Goal: Task Accomplishment & Management: Use online tool/utility

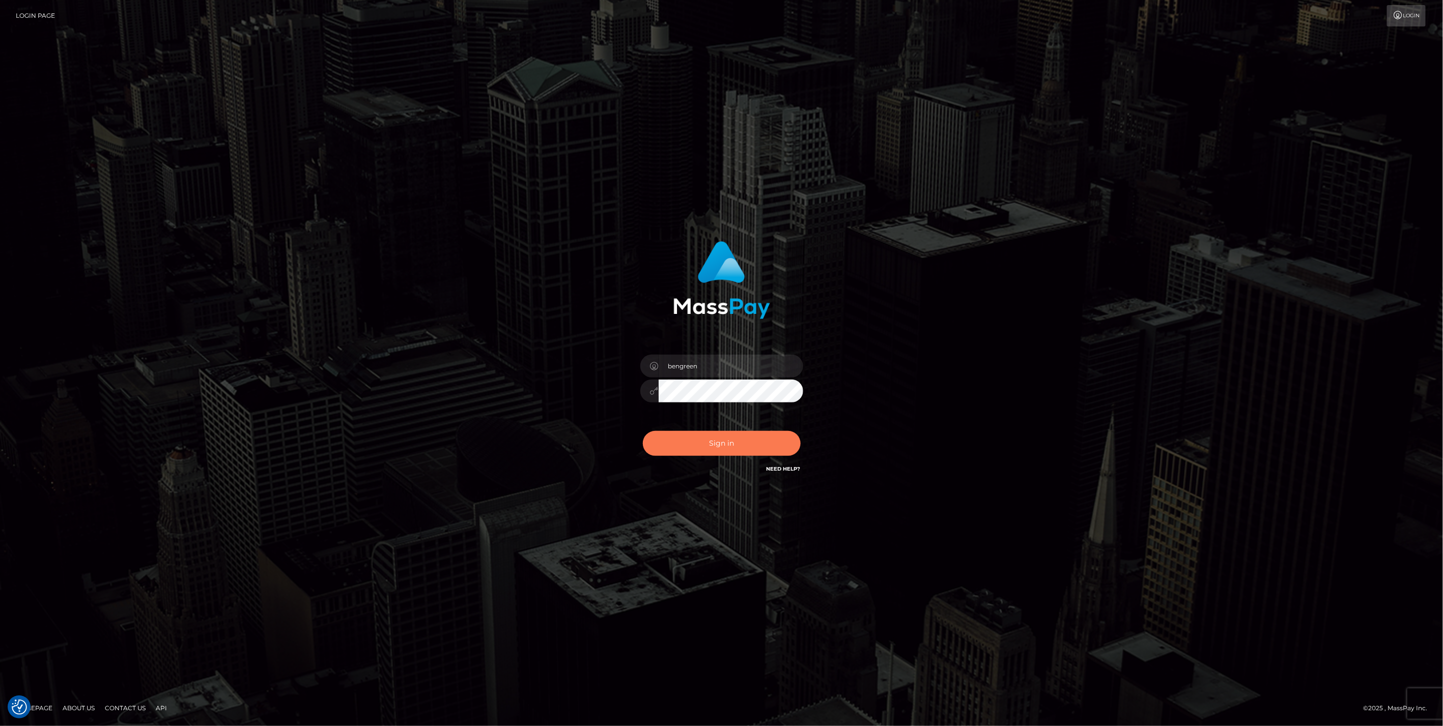
click at [763, 453] on div "Sign in Need Help?" at bounding box center [722, 447] width 178 height 45
type input "bengreen"
click at [693, 437] on button "Sign in" at bounding box center [722, 443] width 158 height 25
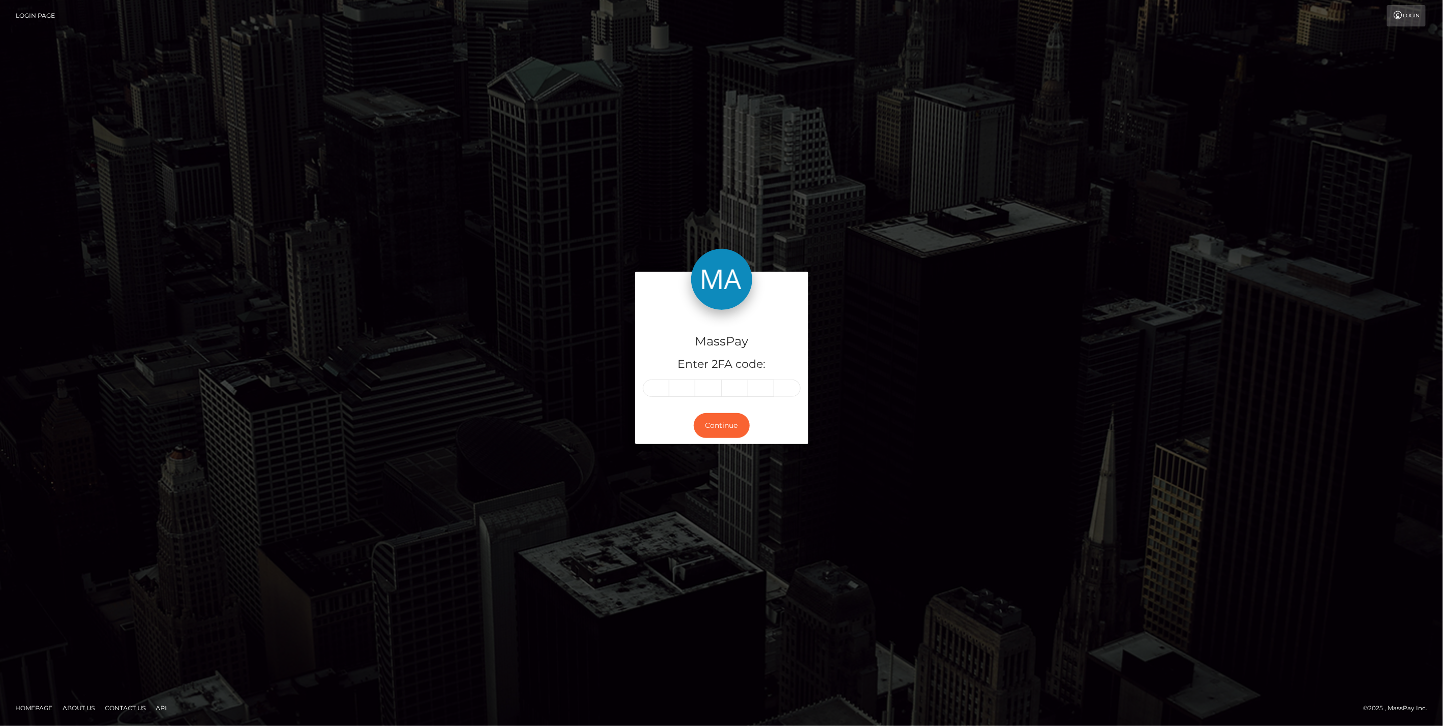
type input "3"
type input "8"
type input "4"
type input "7"
type input "0"
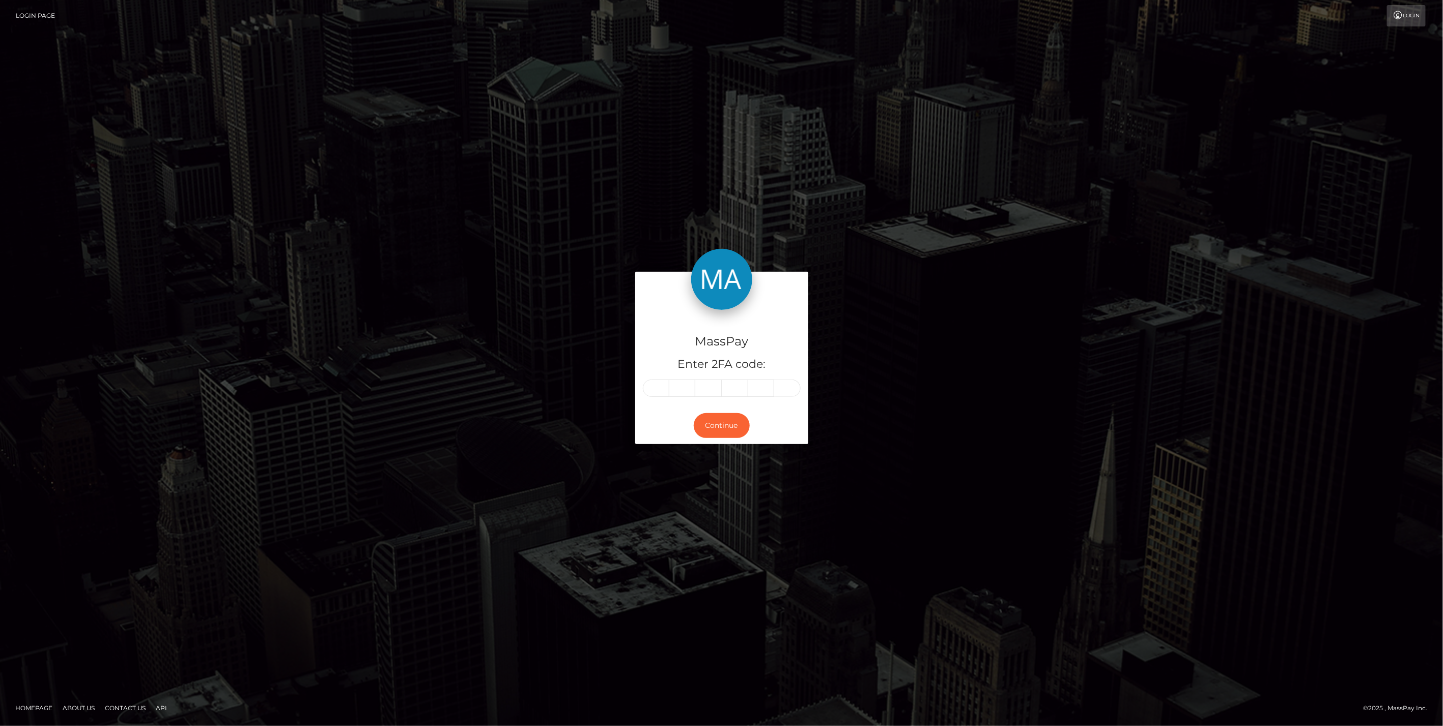
type input "7"
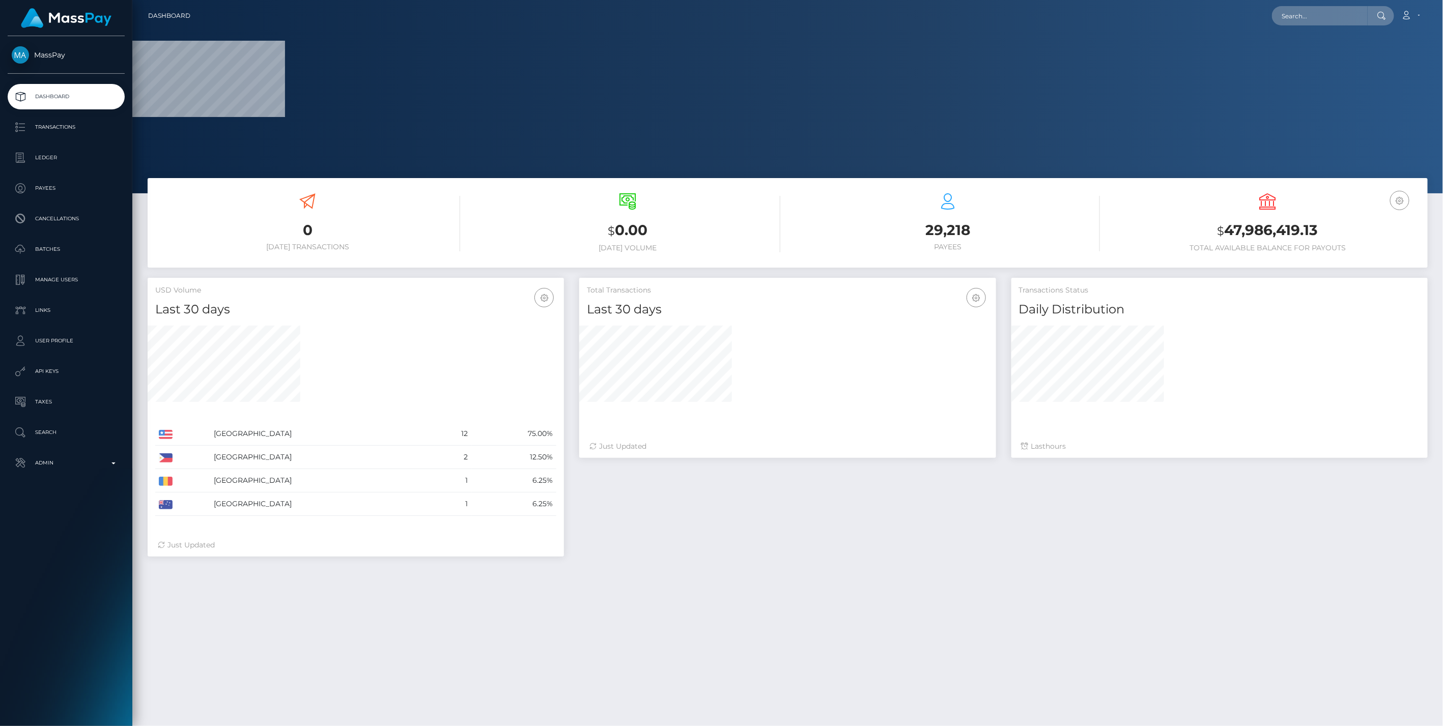
click at [723, 428] on div at bounding box center [787, 372] width 416 height 109
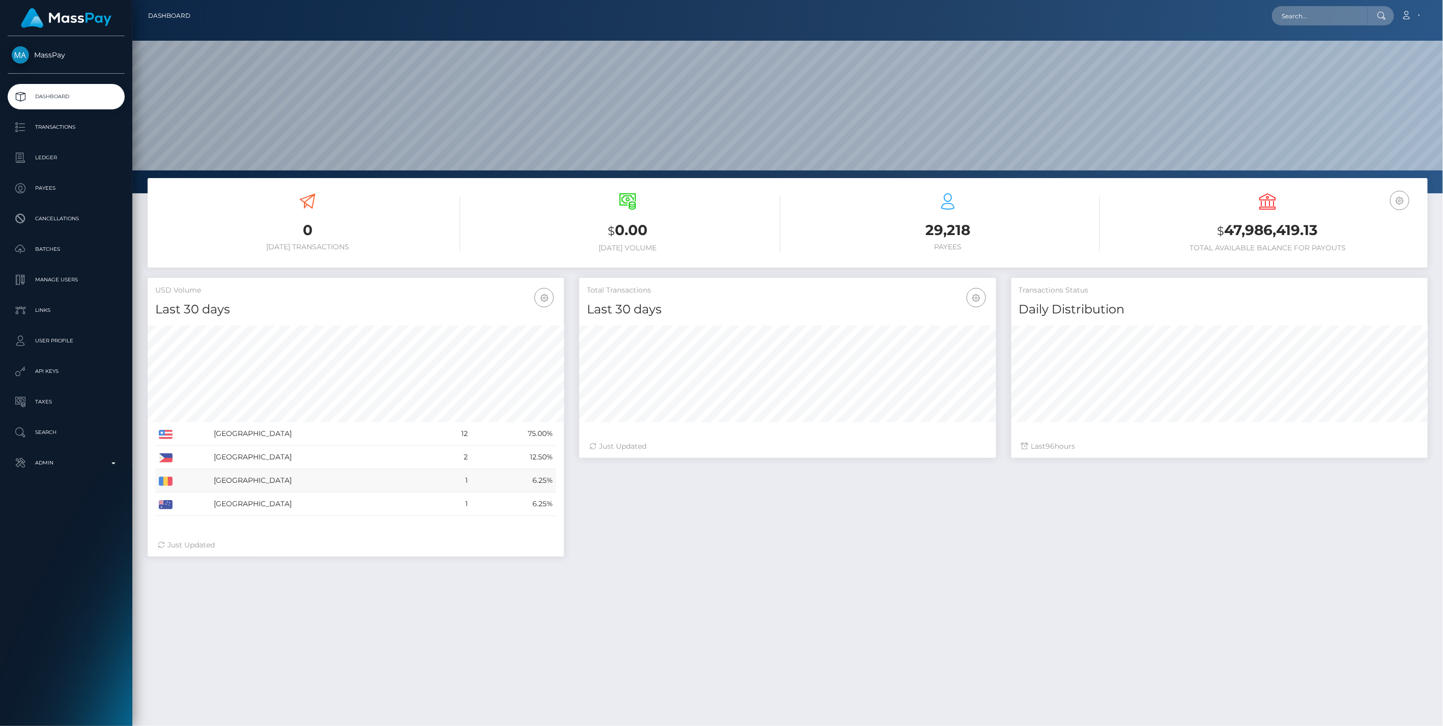
scroll to position [180, 416]
click at [74, 456] on p "Admin" at bounding box center [66, 463] width 109 height 15
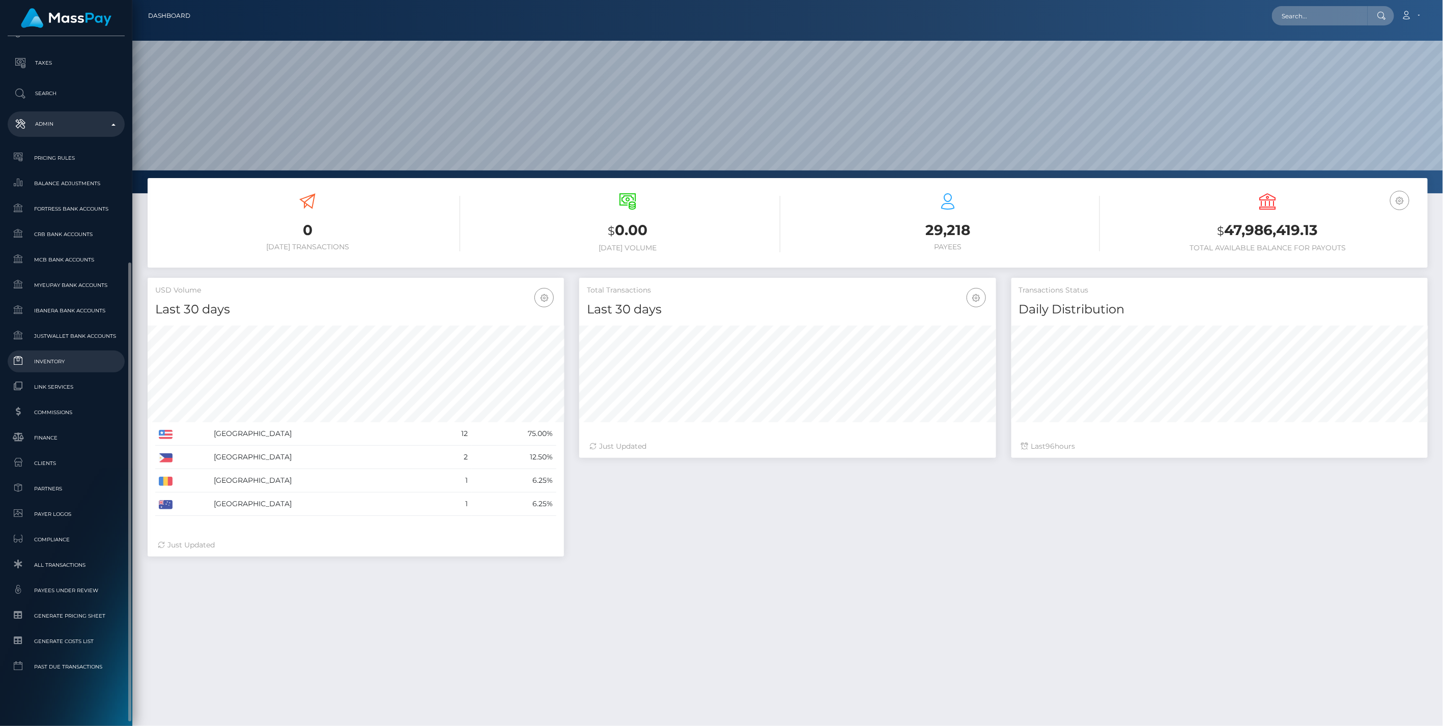
click at [65, 362] on span "Inventory" at bounding box center [66, 362] width 109 height 12
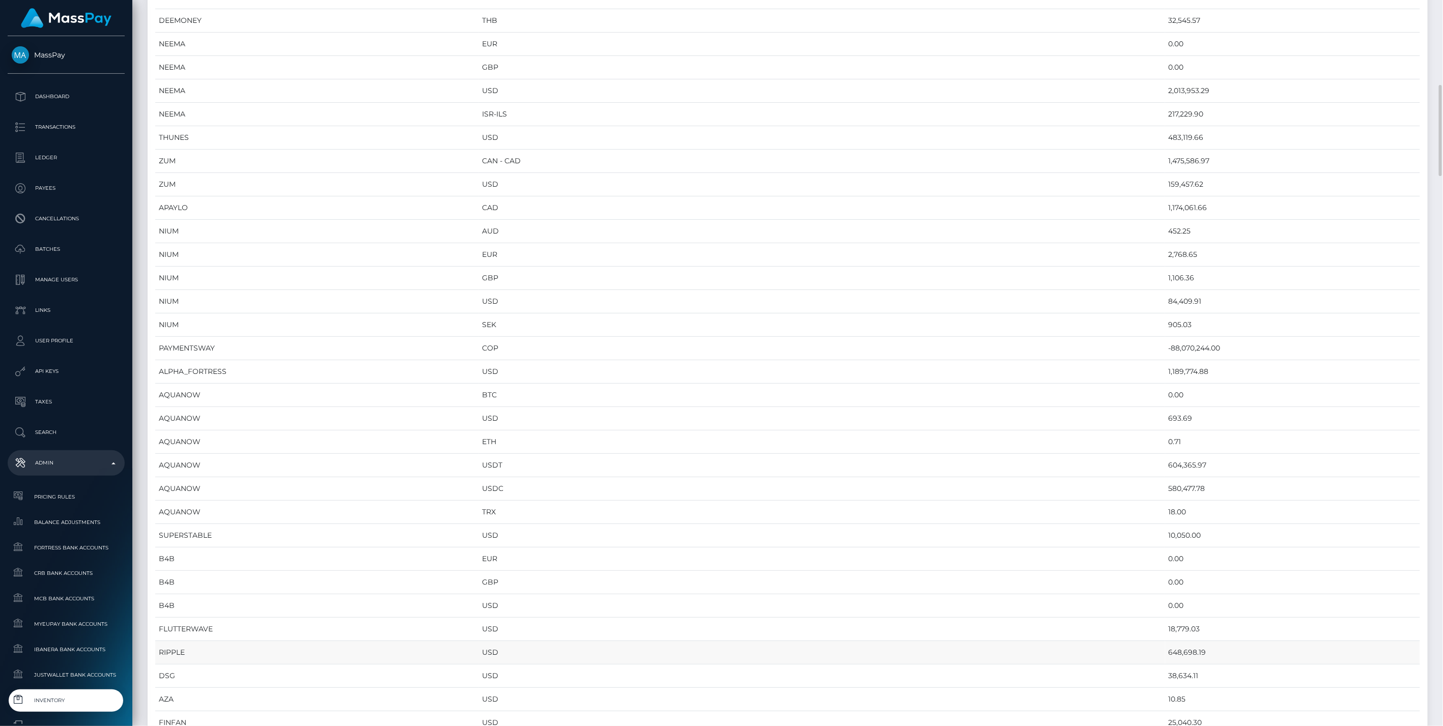
scroll to position [848, 0]
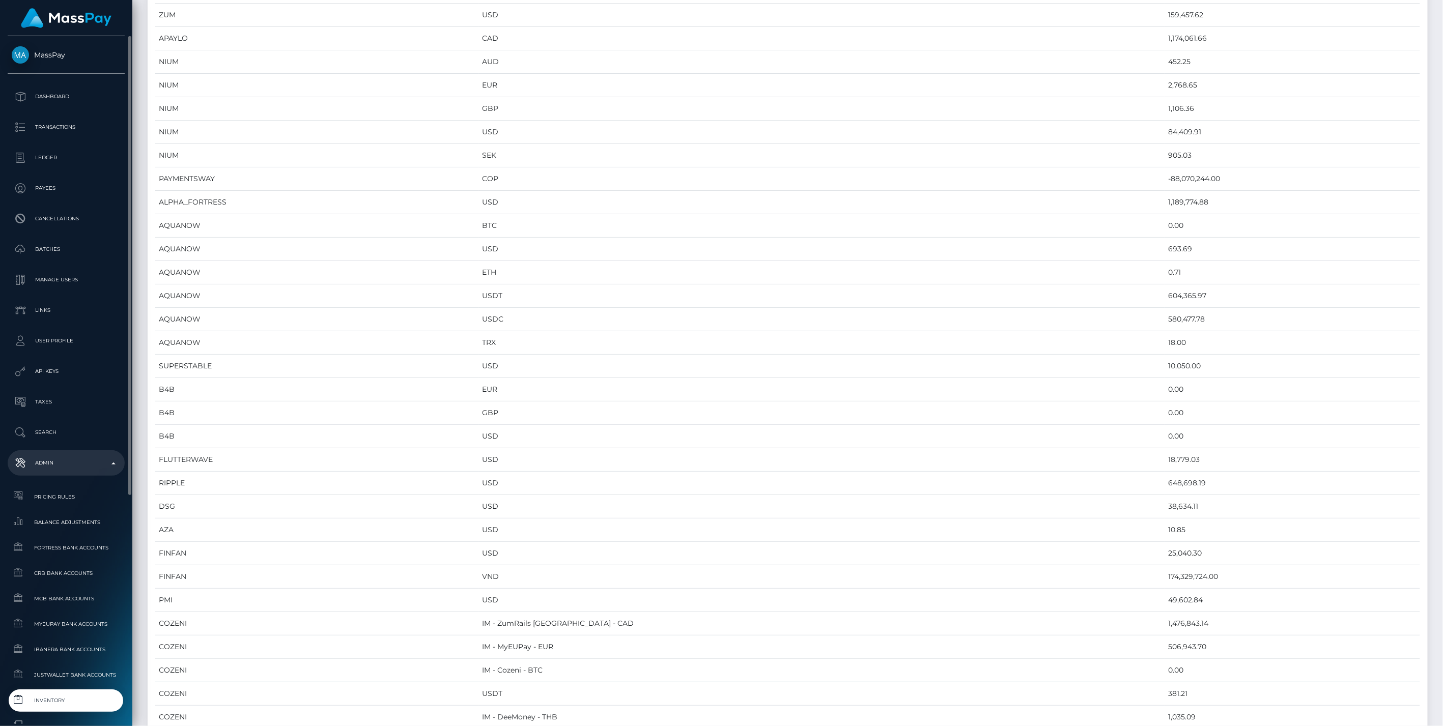
click at [68, 699] on span "Inventory" at bounding box center [66, 701] width 109 height 12
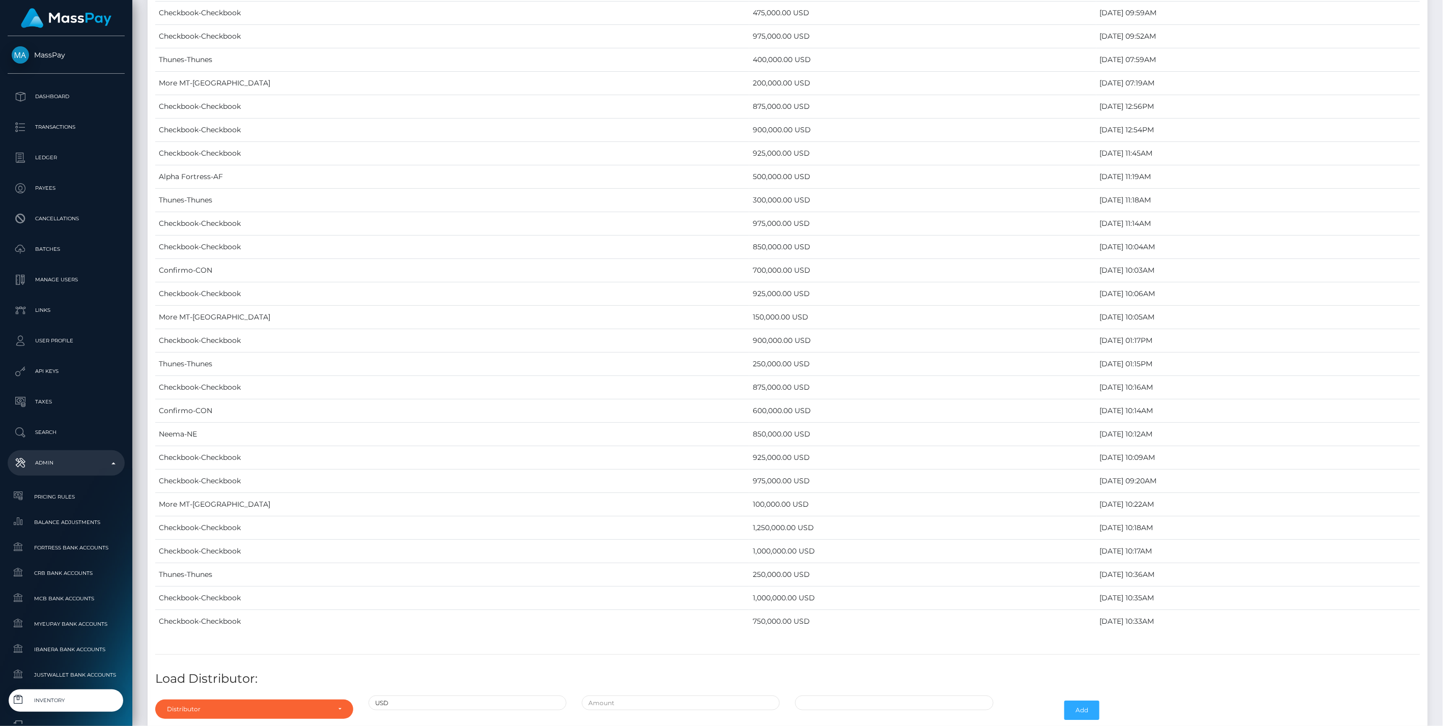
scroll to position [5051, 0]
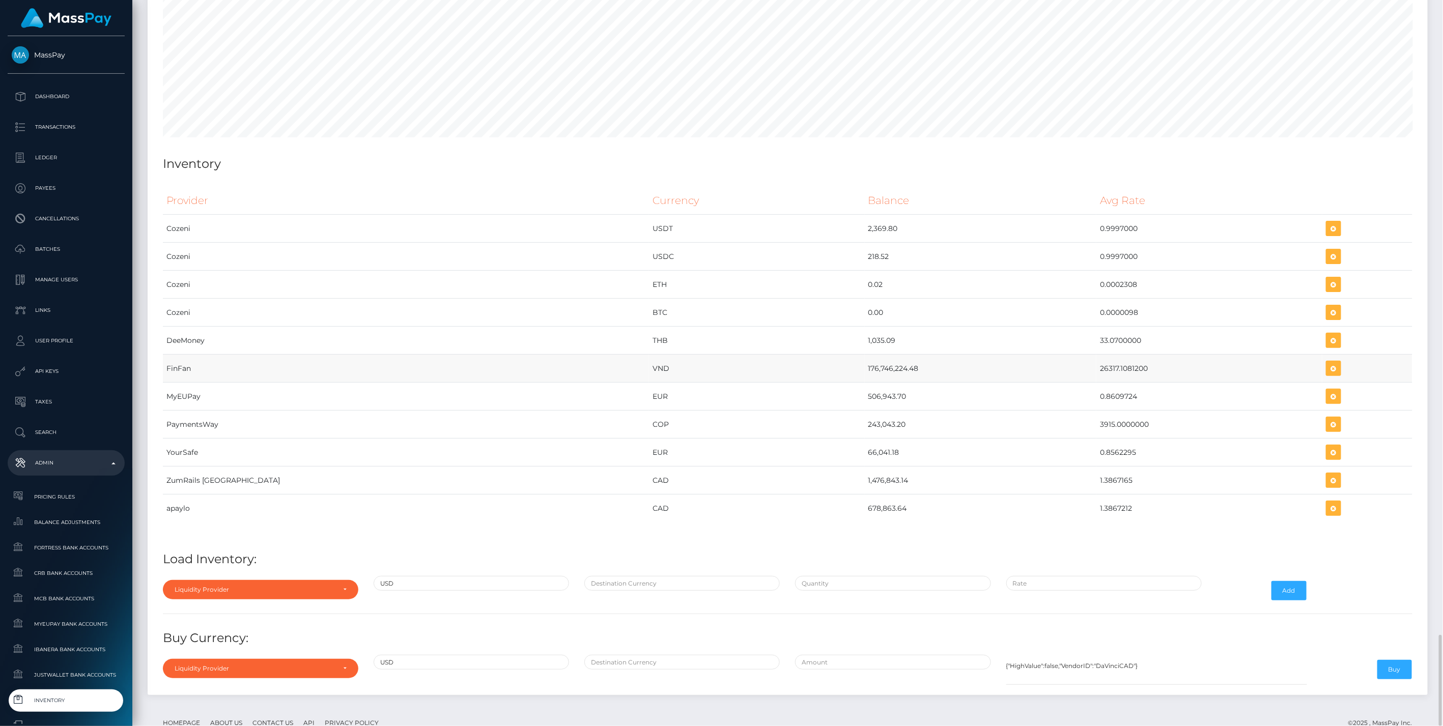
drag, startPoint x: 762, startPoint y: 337, endPoint x: 1089, endPoint y: 346, distance: 326.9
click at [1089, 355] on tr "FinFan VND 176,746,224.48 26317.1081200" at bounding box center [788, 369] width 1250 height 28
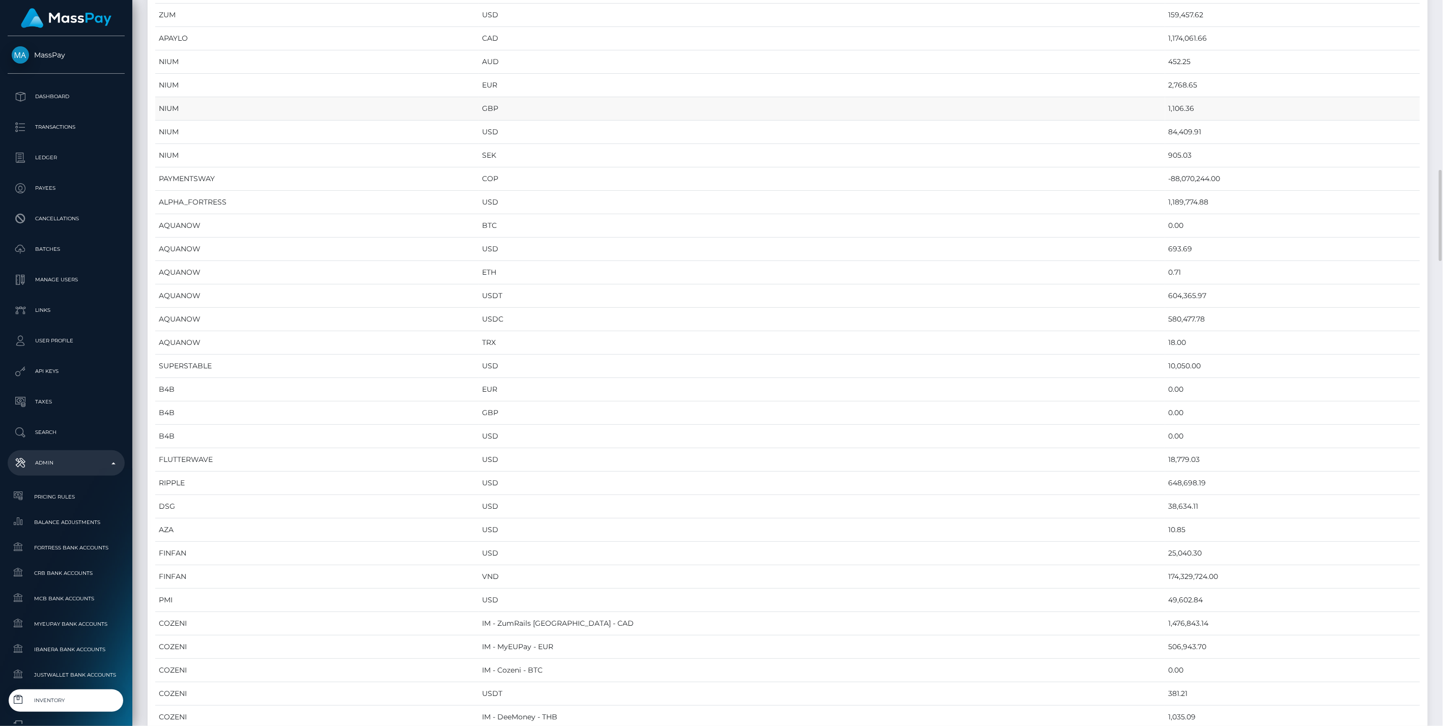
scroll to position [904, 0]
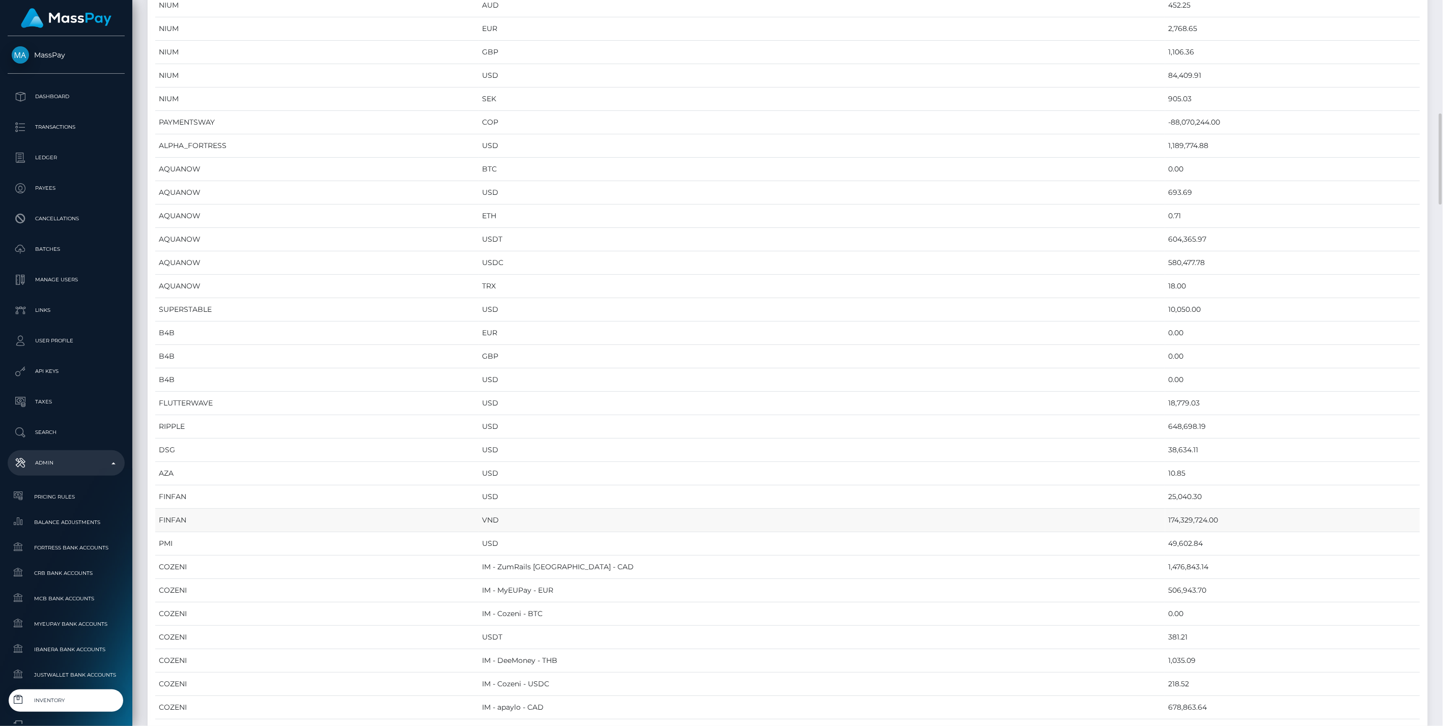
click at [1165, 509] on td "174,329,724.00" at bounding box center [1292, 520] width 255 height 23
copy td "174,329,724.00"
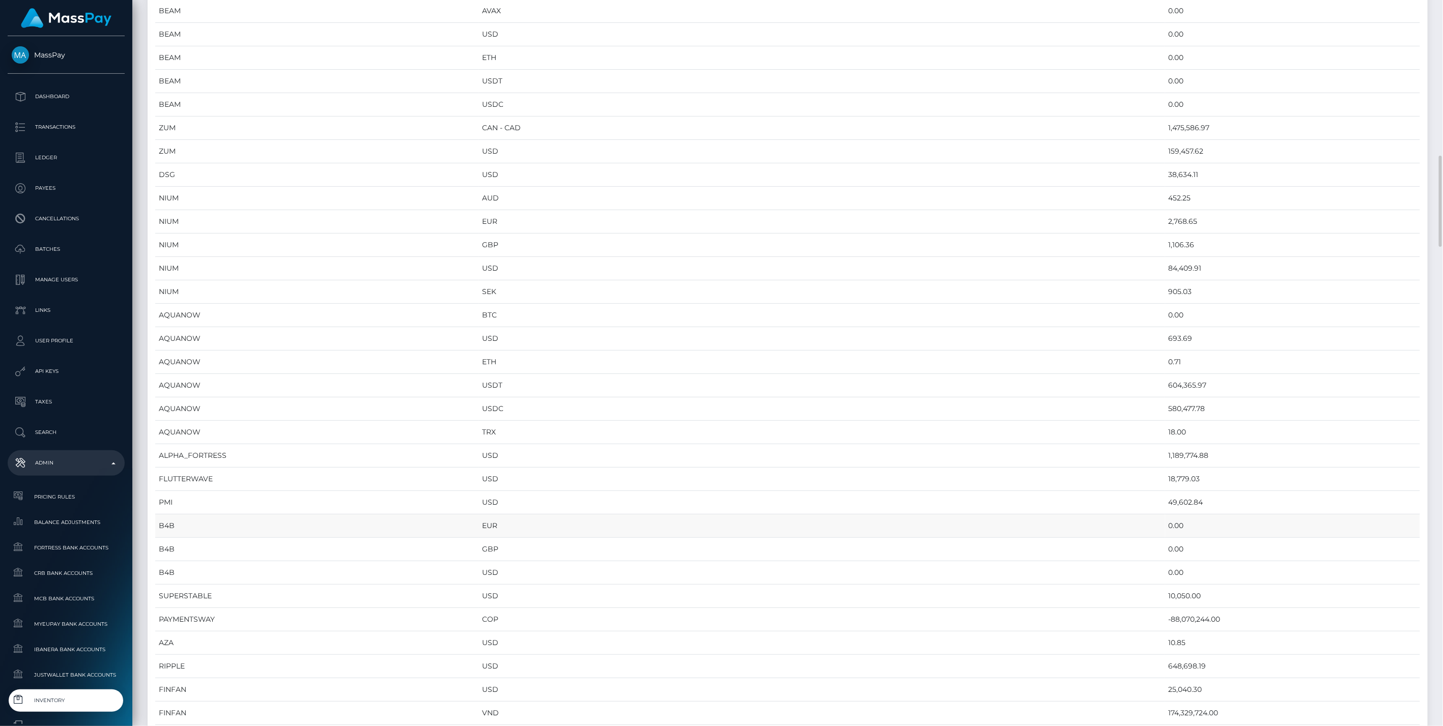
scroll to position [791, 0]
click at [623, 608] on td "USD" at bounding box center [821, 610] width 686 height 23
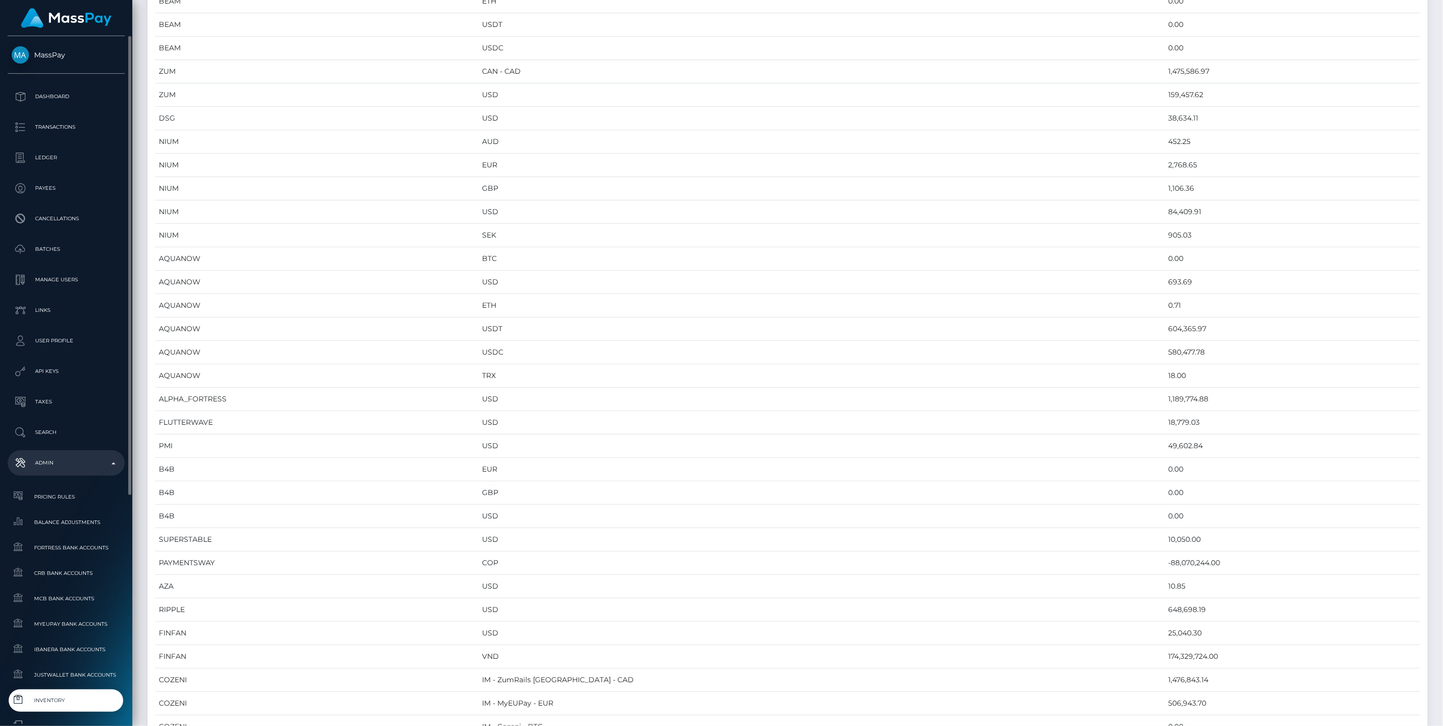
click at [53, 695] on span "Inventory" at bounding box center [66, 701] width 109 height 12
click at [75, 696] on span "Inventory" at bounding box center [66, 701] width 109 height 12
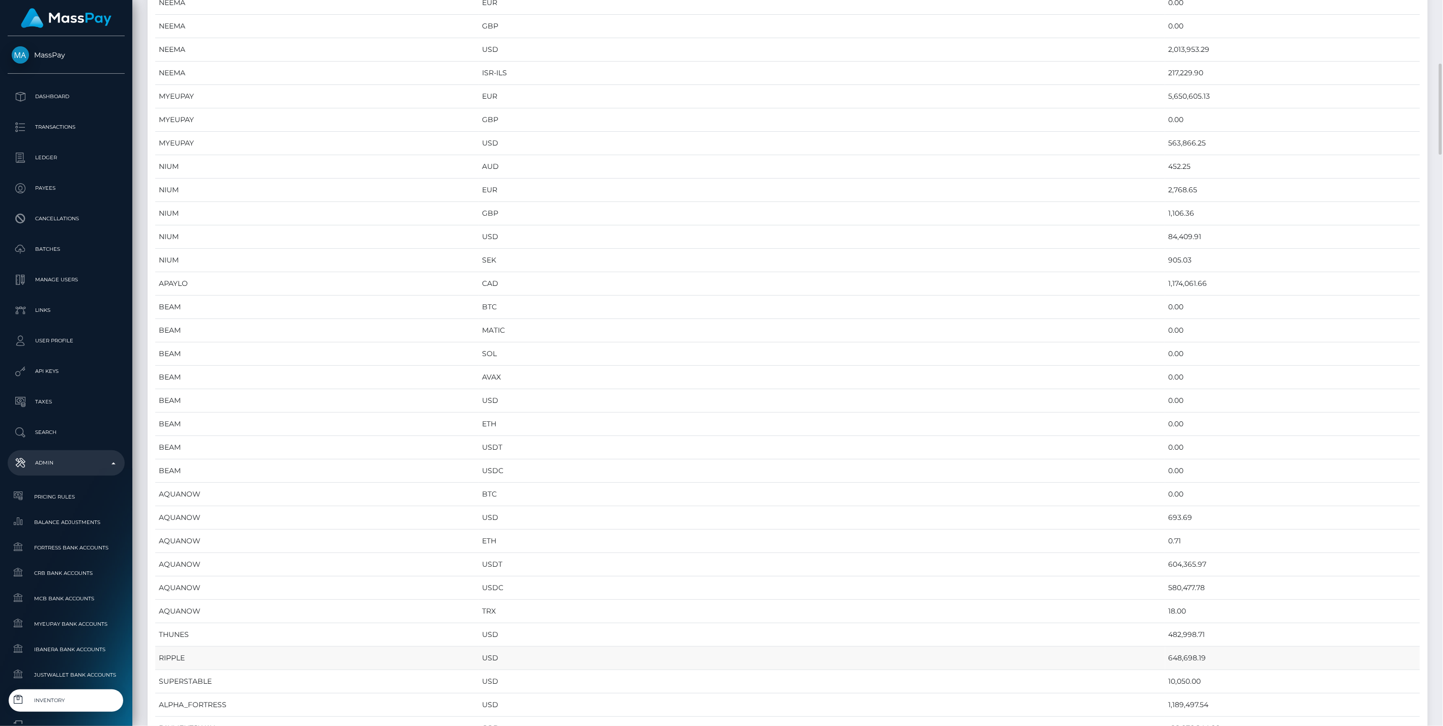
scroll to position [735, 0]
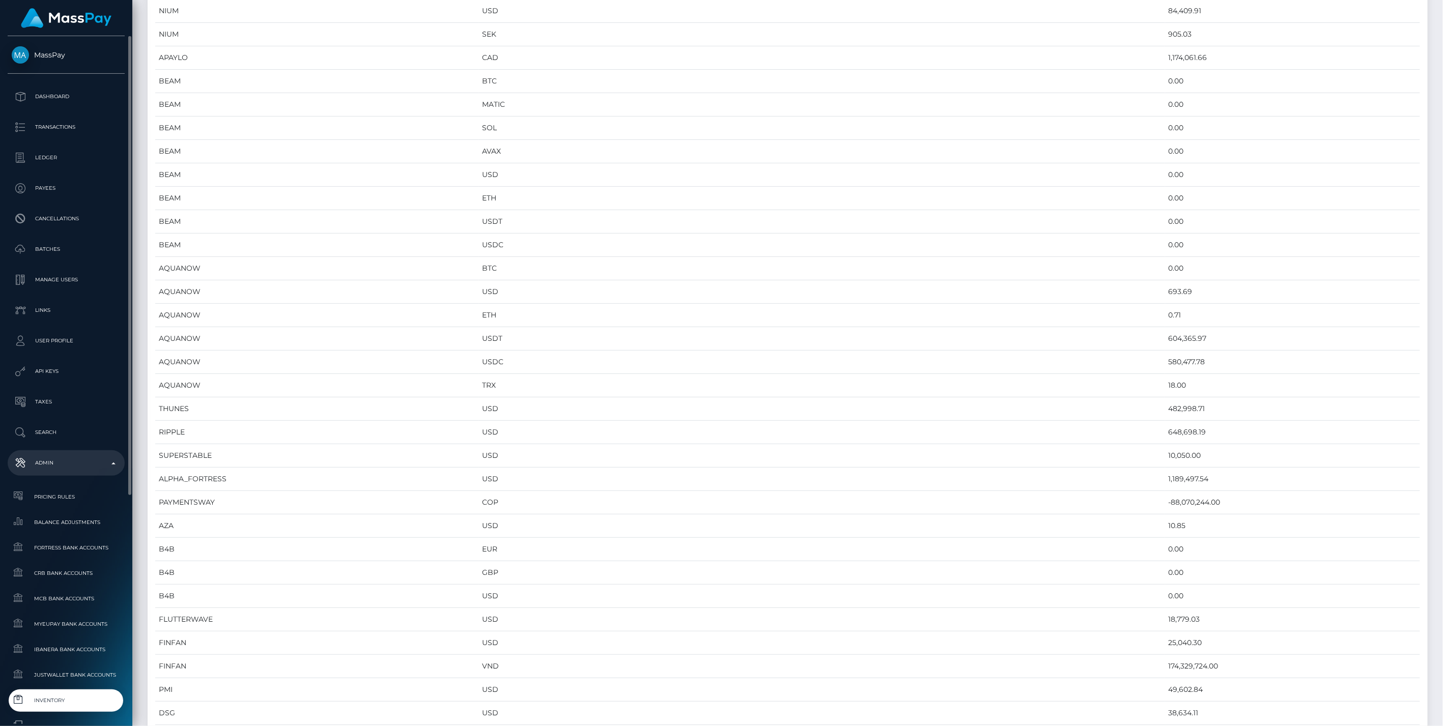
click at [39, 695] on span "Inventory" at bounding box center [66, 701] width 109 height 12
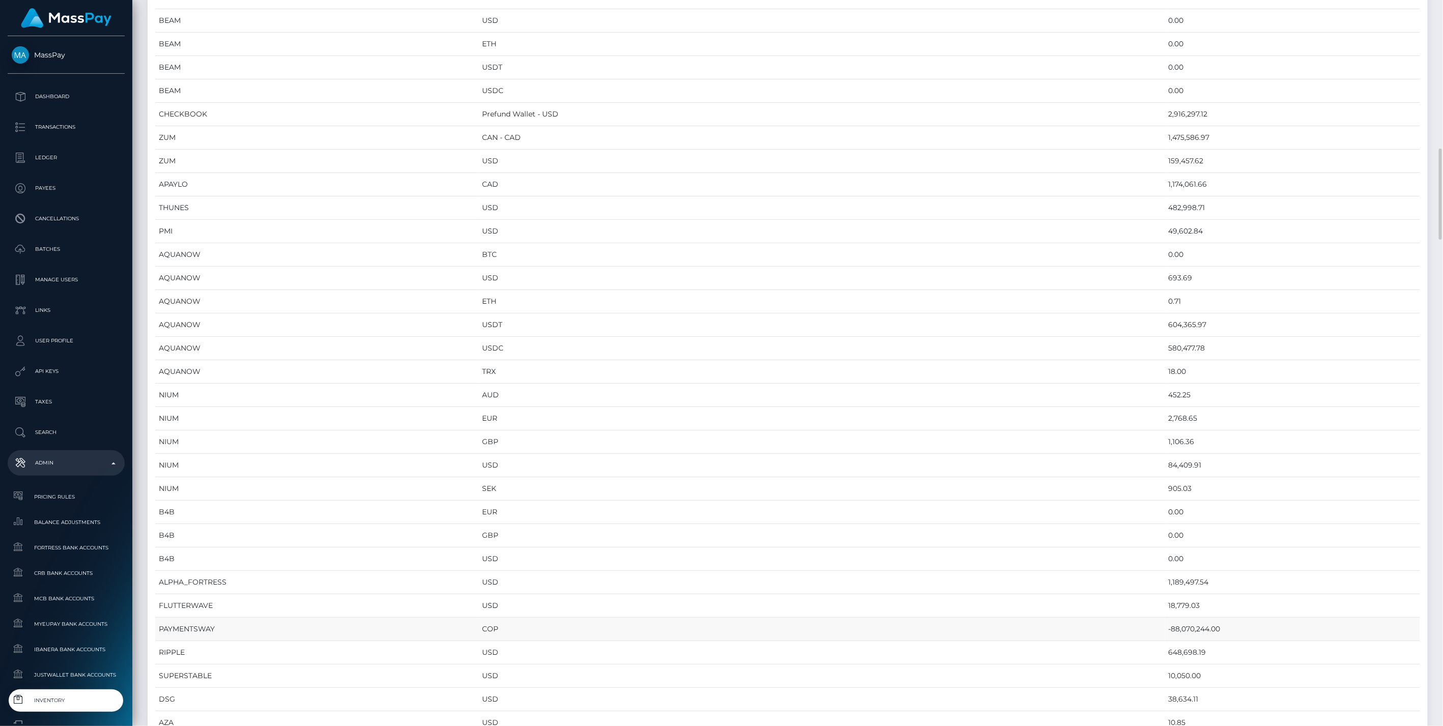
scroll to position [904, 0]
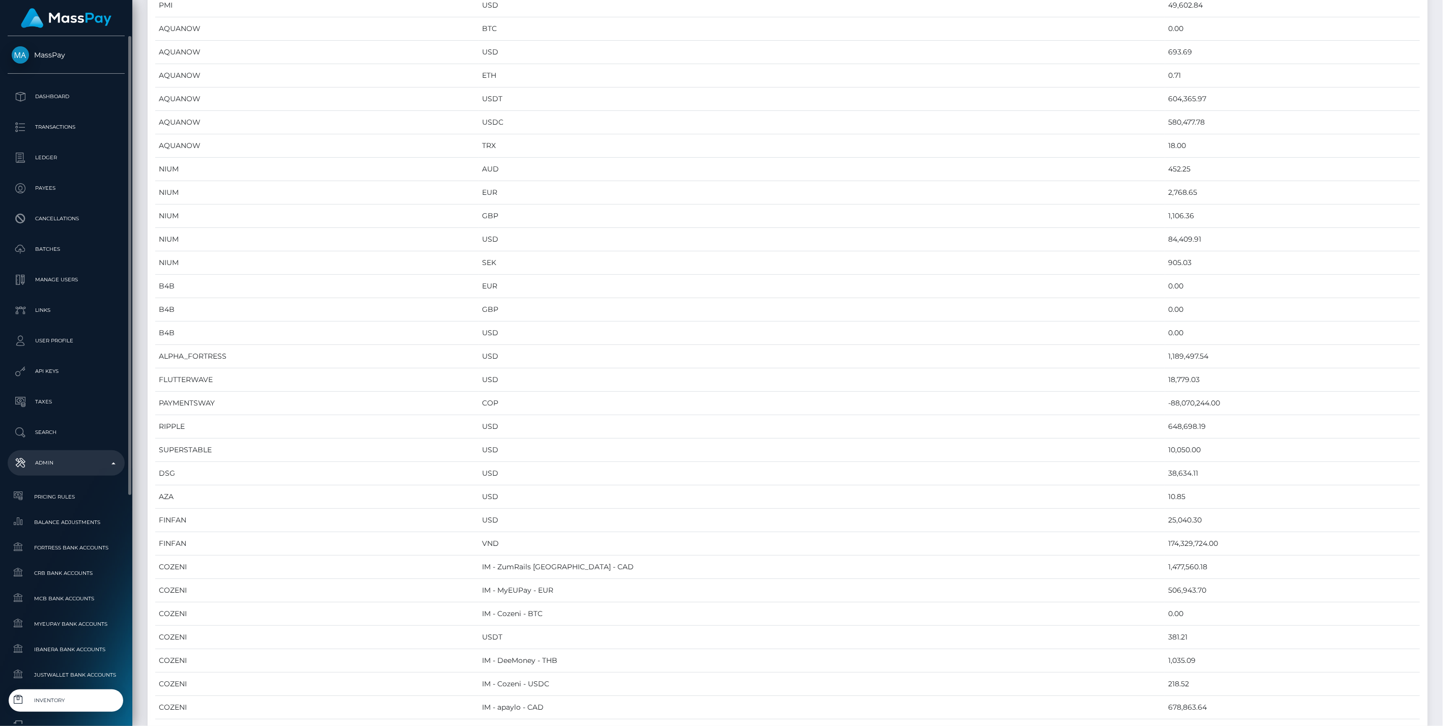
click at [36, 706] on span "Inventory" at bounding box center [66, 701] width 109 height 12
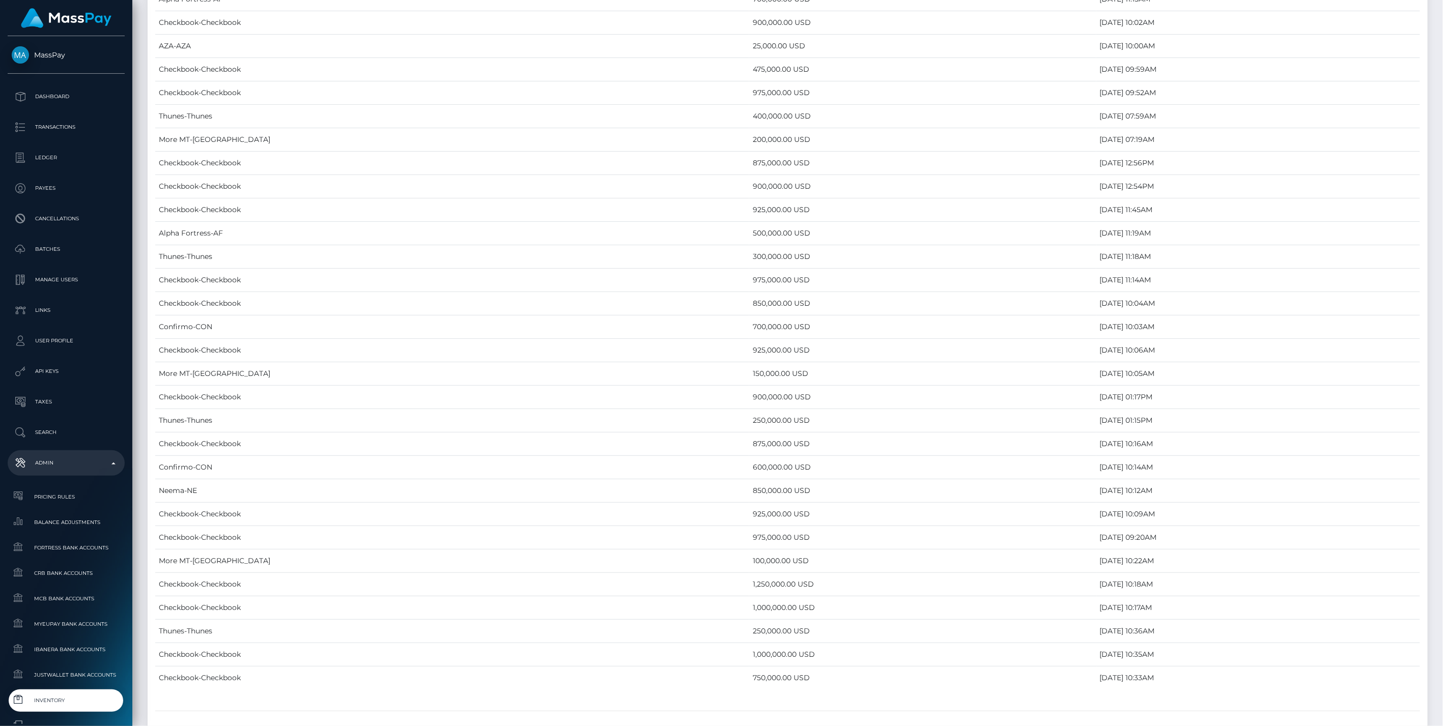
scroll to position [5051, 0]
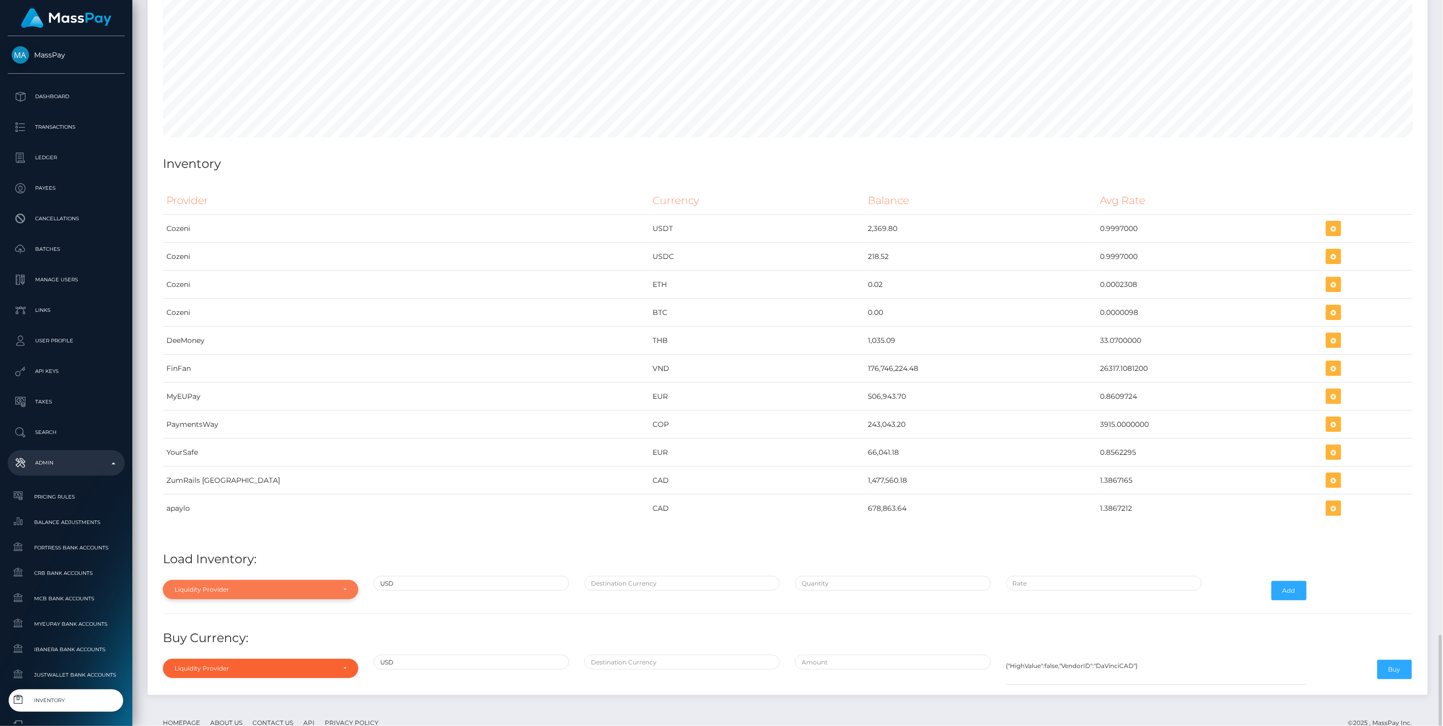
click at [283, 586] on div "Liquidity Provider" at bounding box center [255, 590] width 160 height 8
click at [246, 428] on input "Search" at bounding box center [260, 435] width 187 height 15
type input "zum"
click at [229, 557] on link "ZumRails [GEOGRAPHIC_DATA]" at bounding box center [260, 566] width 195 height 19
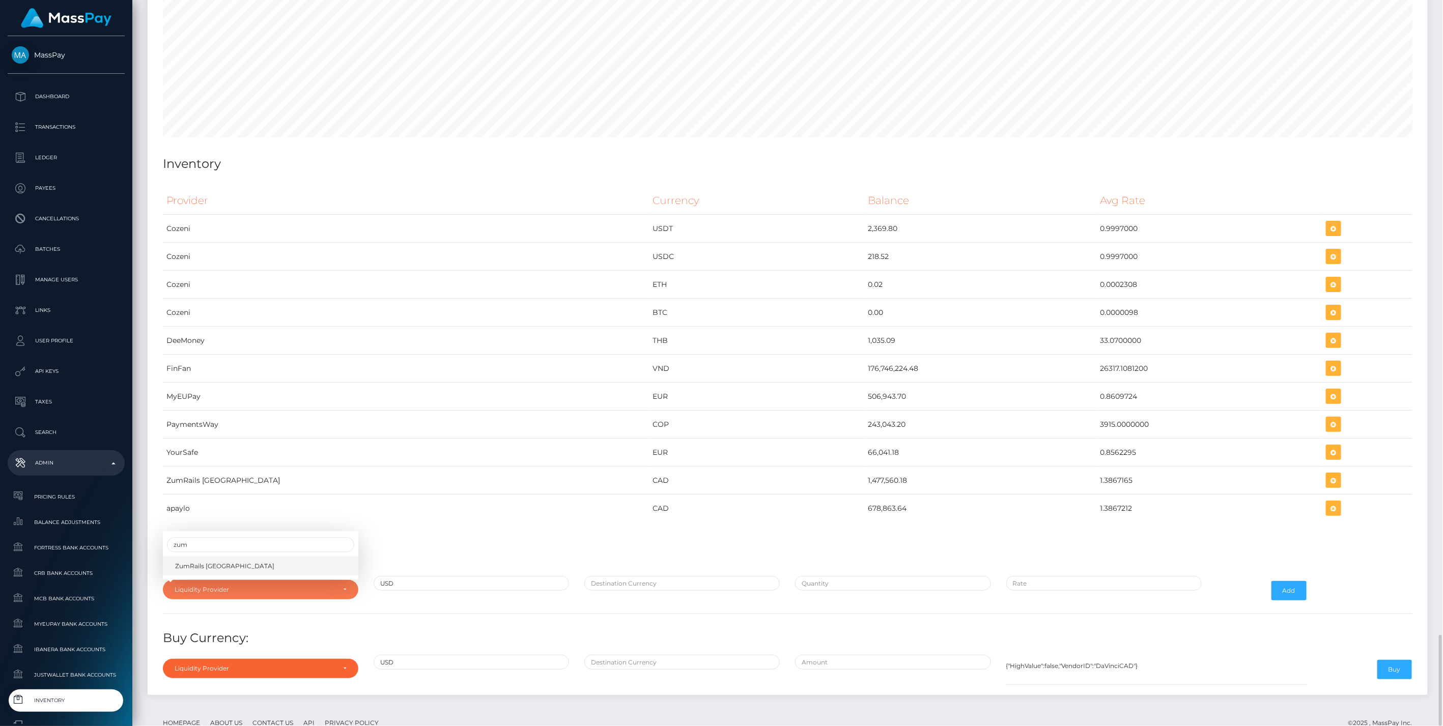
select select "ZumRails [GEOGRAPHIC_DATA]"
click at [695, 576] on input "text" at bounding box center [681, 583] width 195 height 15
type input "CAD"
type input "$"
click at [512, 576] on input "USD" at bounding box center [471, 583] width 195 height 15
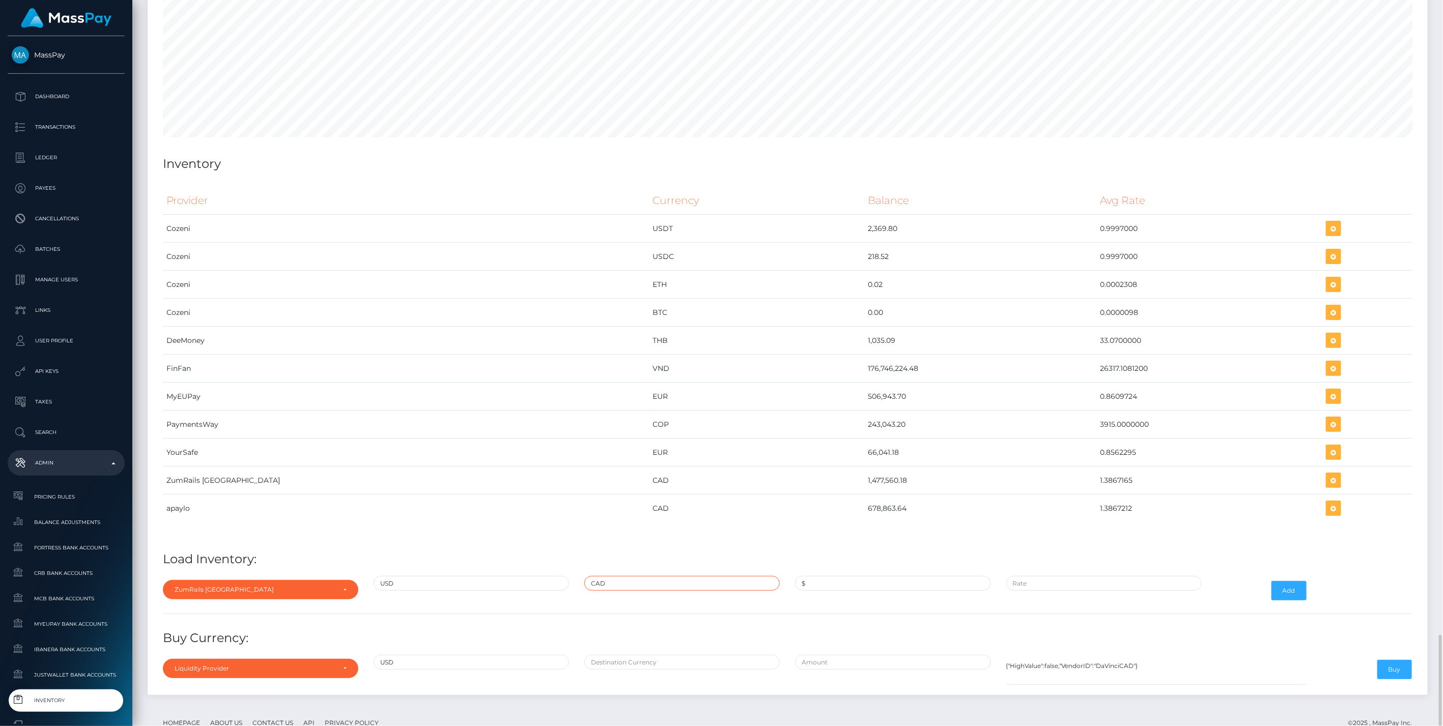
click at [650, 576] on input "CAD" at bounding box center [681, 583] width 195 height 15
click at [270, 580] on div "ZumRails [GEOGRAPHIC_DATA]" at bounding box center [260, 589] width 195 height 19
click at [230, 428] on input "Search" at bounding box center [260, 435] width 187 height 15
type input "fin"
click at [193, 557] on link "FinFan" at bounding box center [260, 566] width 195 height 19
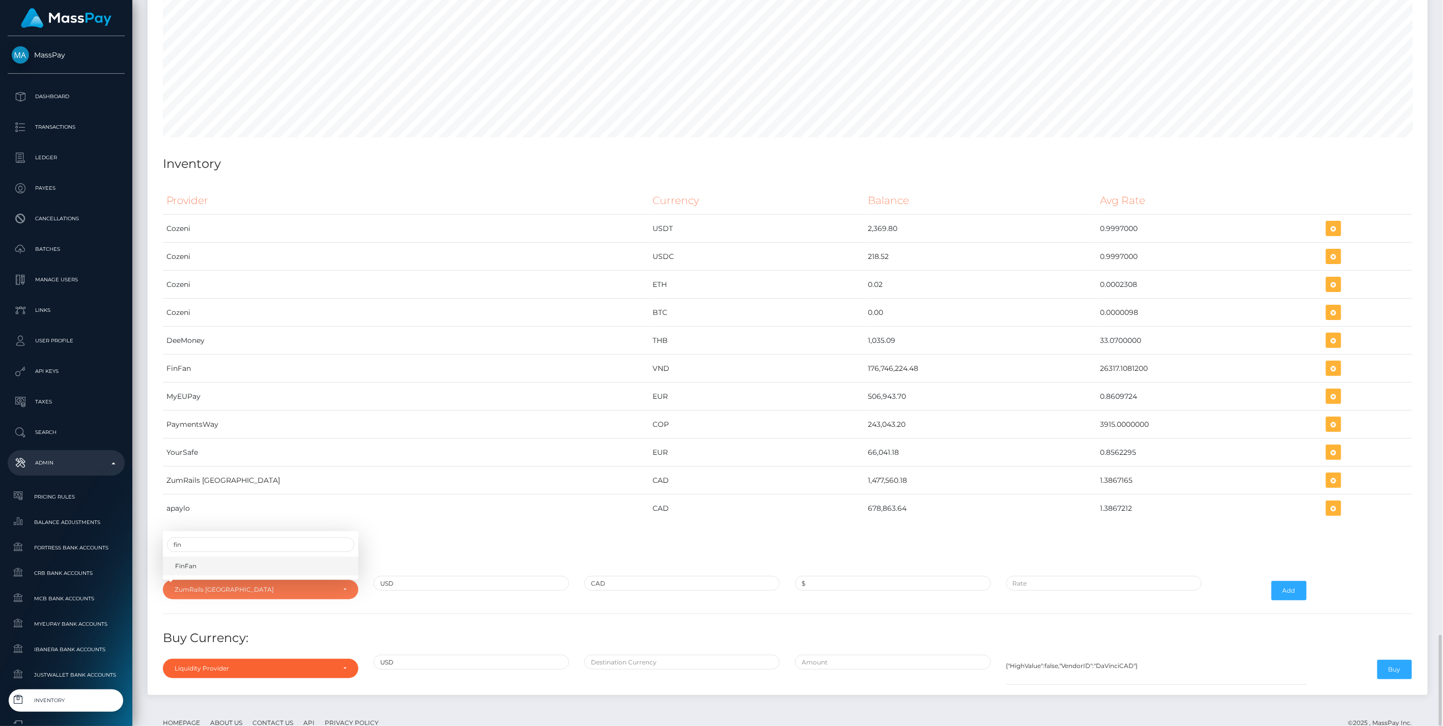
select select "FinFan"
click at [827, 576] on input "$" at bounding box center [892, 583] width 195 height 15
click at [662, 576] on div "CAD" at bounding box center [682, 591] width 211 height 30
click at [661, 576] on input "CAD" at bounding box center [681, 583] width 195 height 15
click at [647, 576] on input "CAD" at bounding box center [681, 583] width 195 height 15
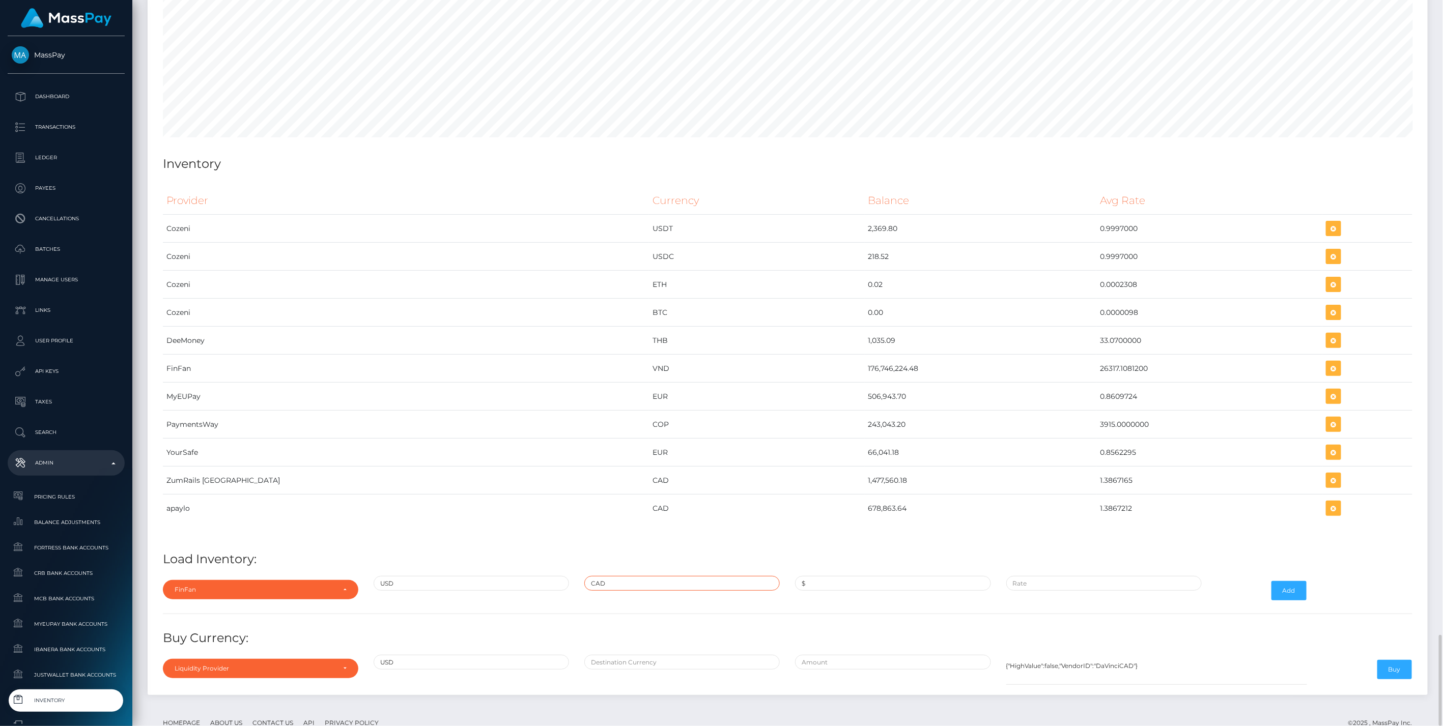
click at [647, 576] on input "CAD" at bounding box center [681, 583] width 195 height 15
type input "VND"
click at [849, 545] on div "Provider Currency Balance Avg Rate Cozeni USDT 2,369.80 Load Inventory:" at bounding box center [787, 434] width 1265 height 511
click at [850, 576] on input "$" at bounding box center [892, 583] width 195 height 15
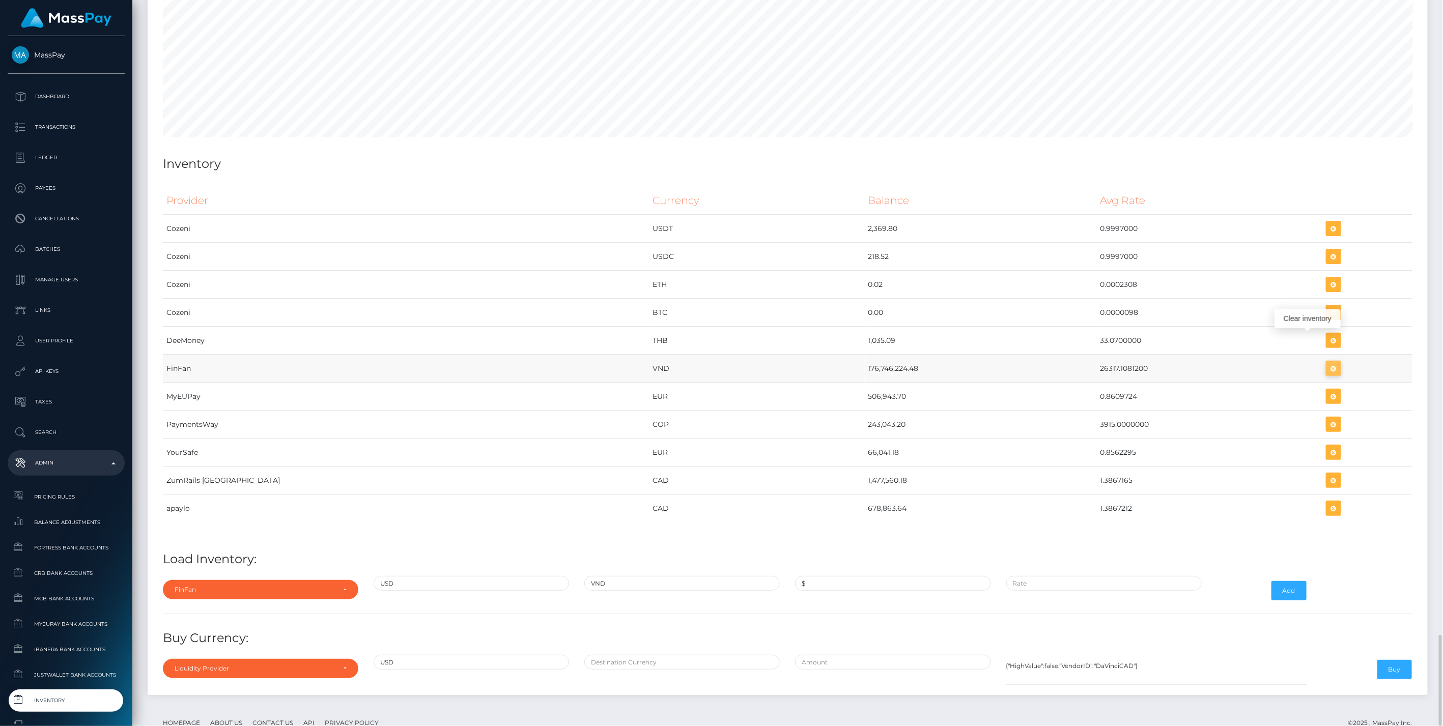
click at [1327, 362] on icon "button" at bounding box center [1333, 368] width 12 height 13
click at [332, 586] on div "FinFan" at bounding box center [255, 590] width 160 height 8
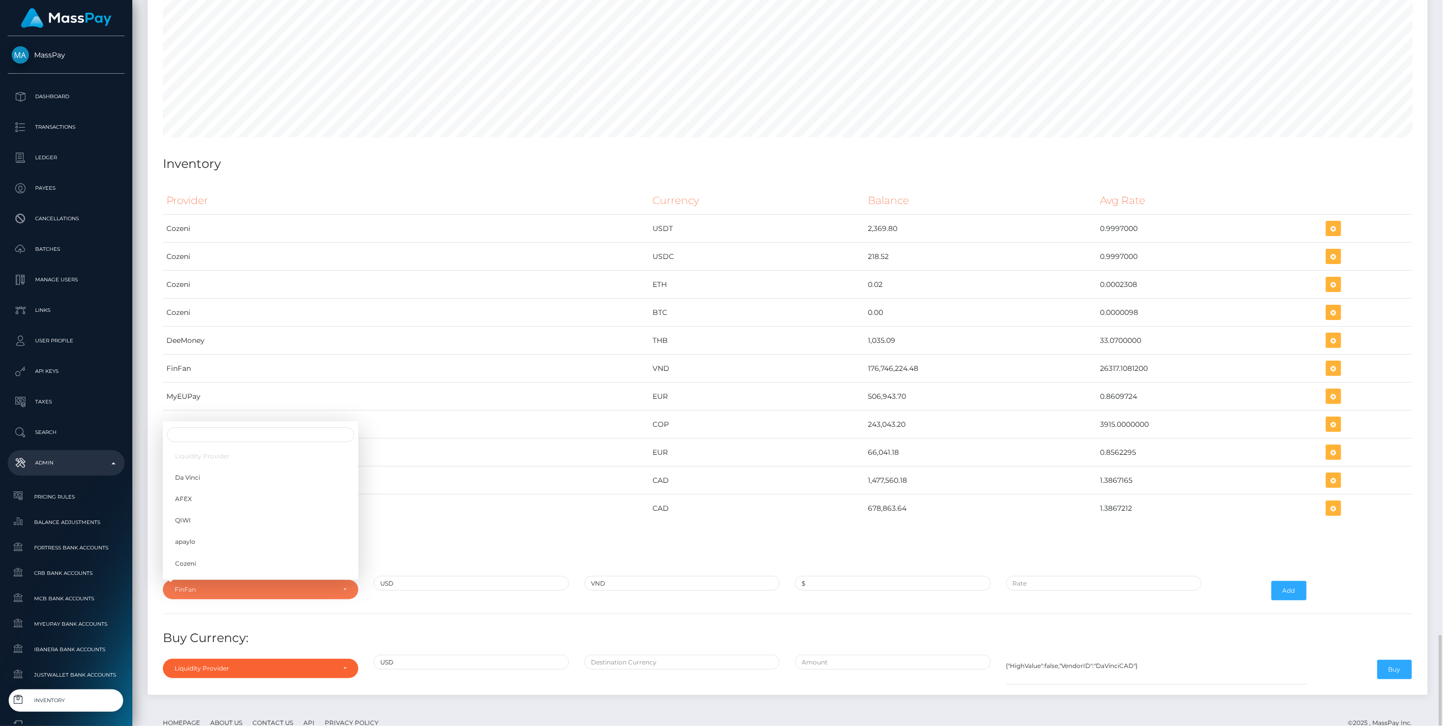
click at [642, 542] on div "Provider Currency Balance Avg Rate Cozeni USDT 2,369.80 Load Inventory:" at bounding box center [787, 434] width 1265 height 511
click at [662, 576] on input "VND" at bounding box center [681, 583] width 195 height 15
click at [838, 576] on input "$" at bounding box center [892, 583] width 195 height 15
paste input "15,000.0000000"
type input "$15,000.0000000"
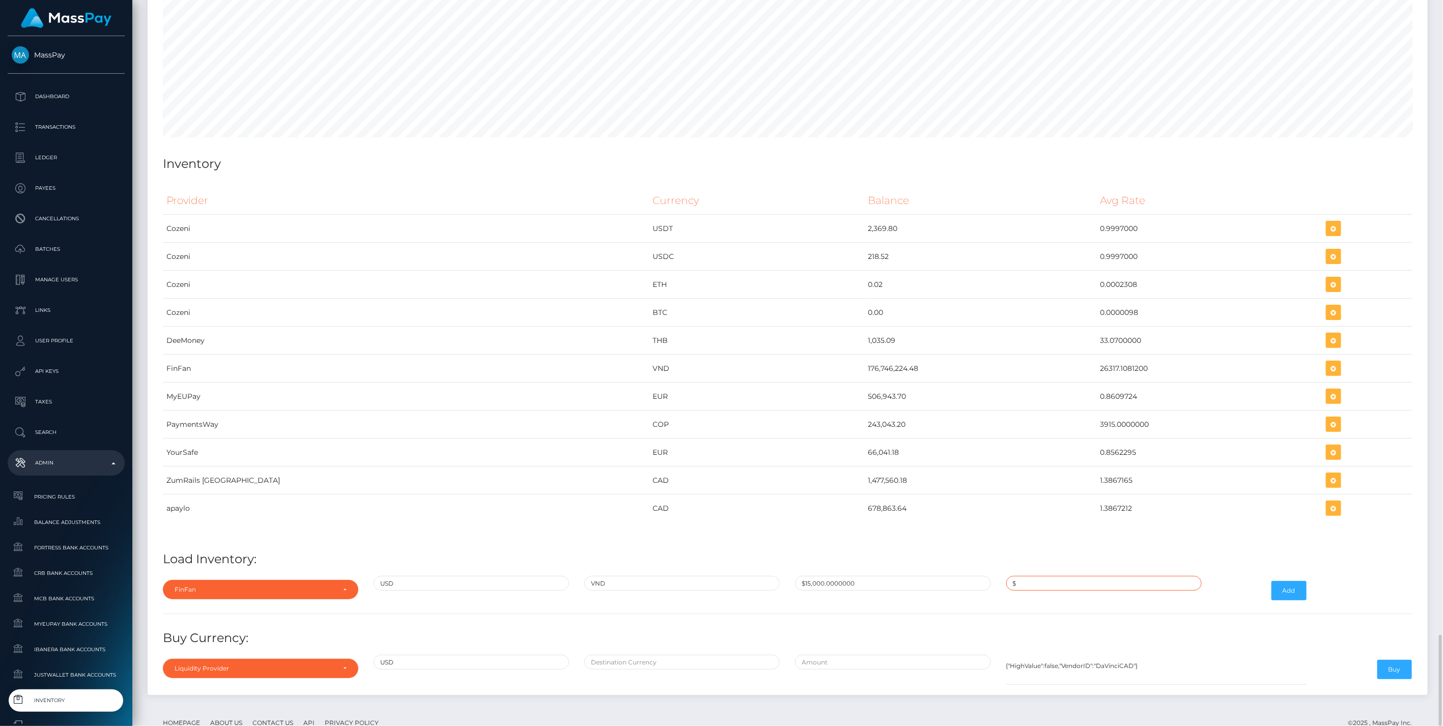
paste input "26,313.0000000"
type input "$26,313.0000000"
click at [1281, 581] on button "Add" at bounding box center [1288, 590] width 35 height 19
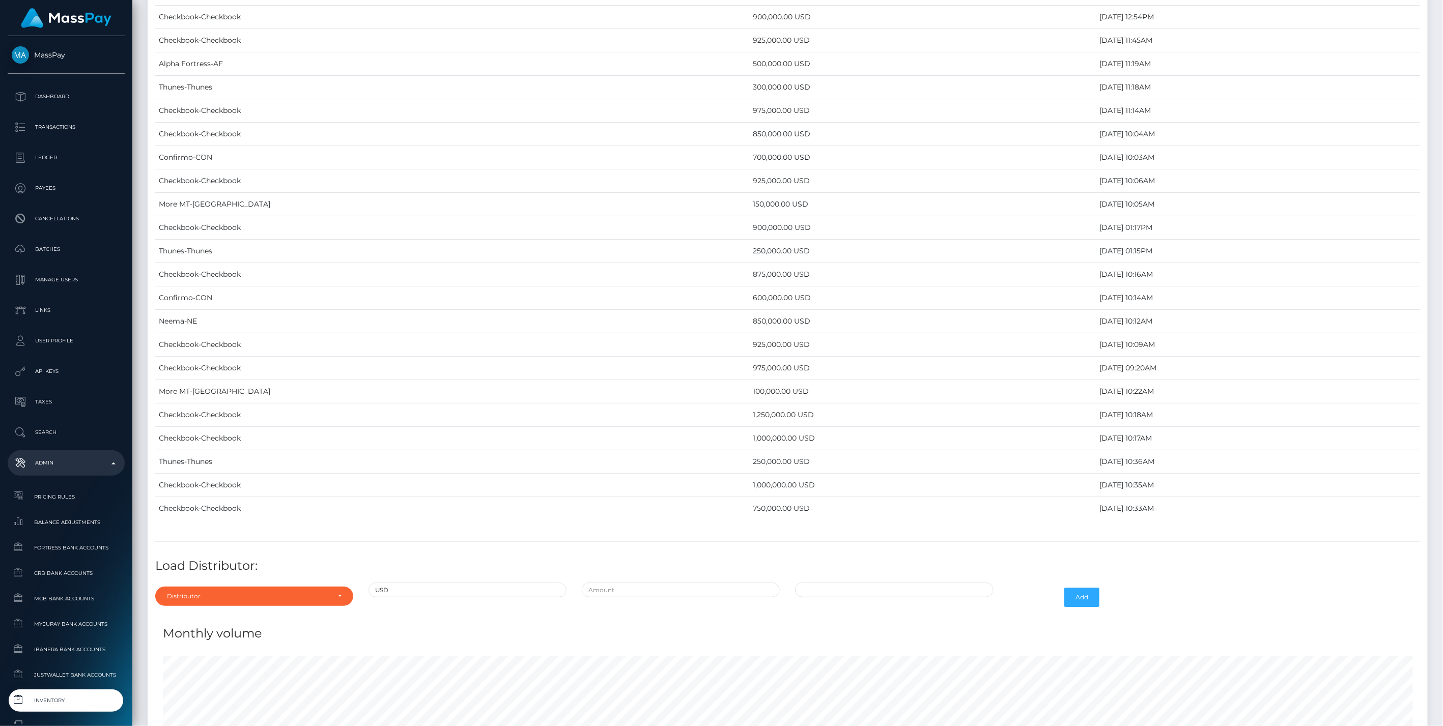
scroll to position [5051, 0]
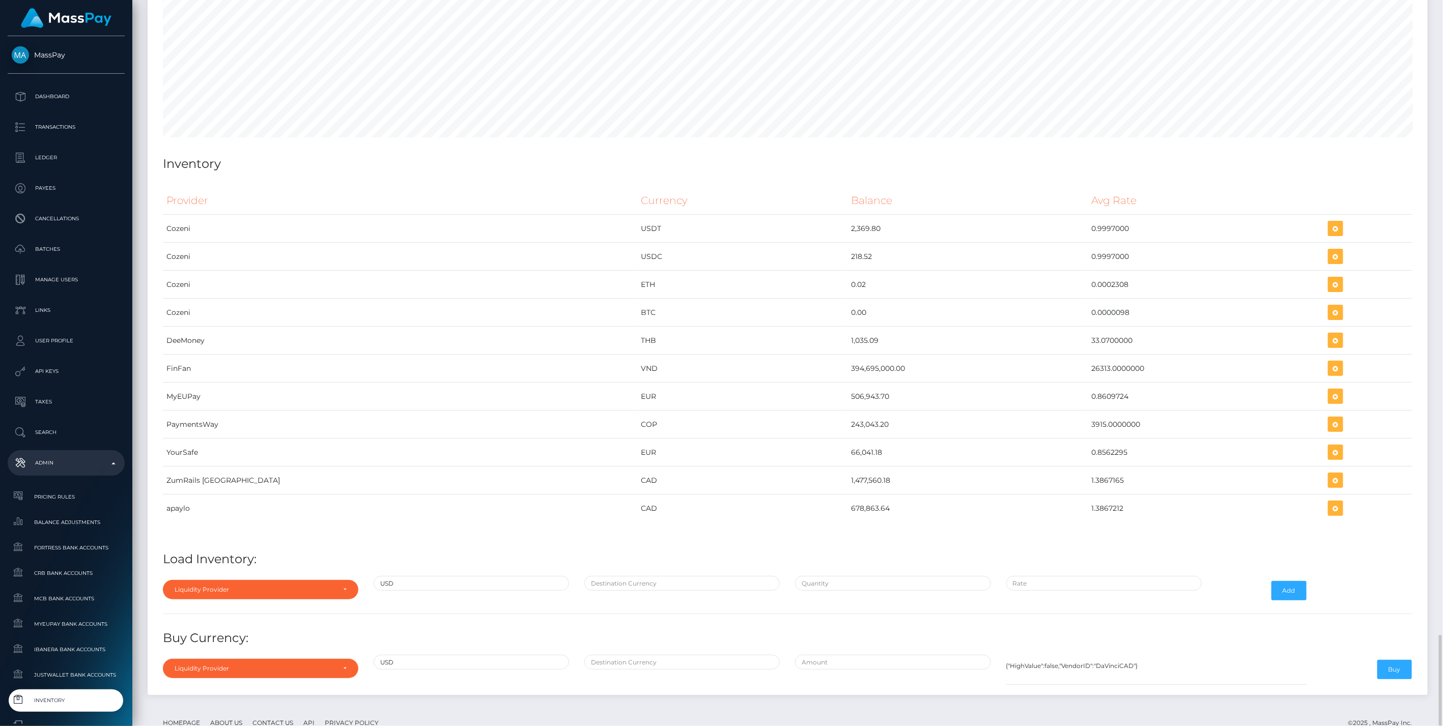
click at [292, 576] on div "Liquidity Provider Da Vinci AFEX QIWI apaylo Cozeni B4B ApprizaPay PaymentsWay …" at bounding box center [260, 591] width 211 height 30
click at [289, 580] on div "Liquidity Provider" at bounding box center [260, 589] width 195 height 19
click at [280, 428] on input "Search" at bounding box center [260, 435] width 187 height 15
type input "fin"
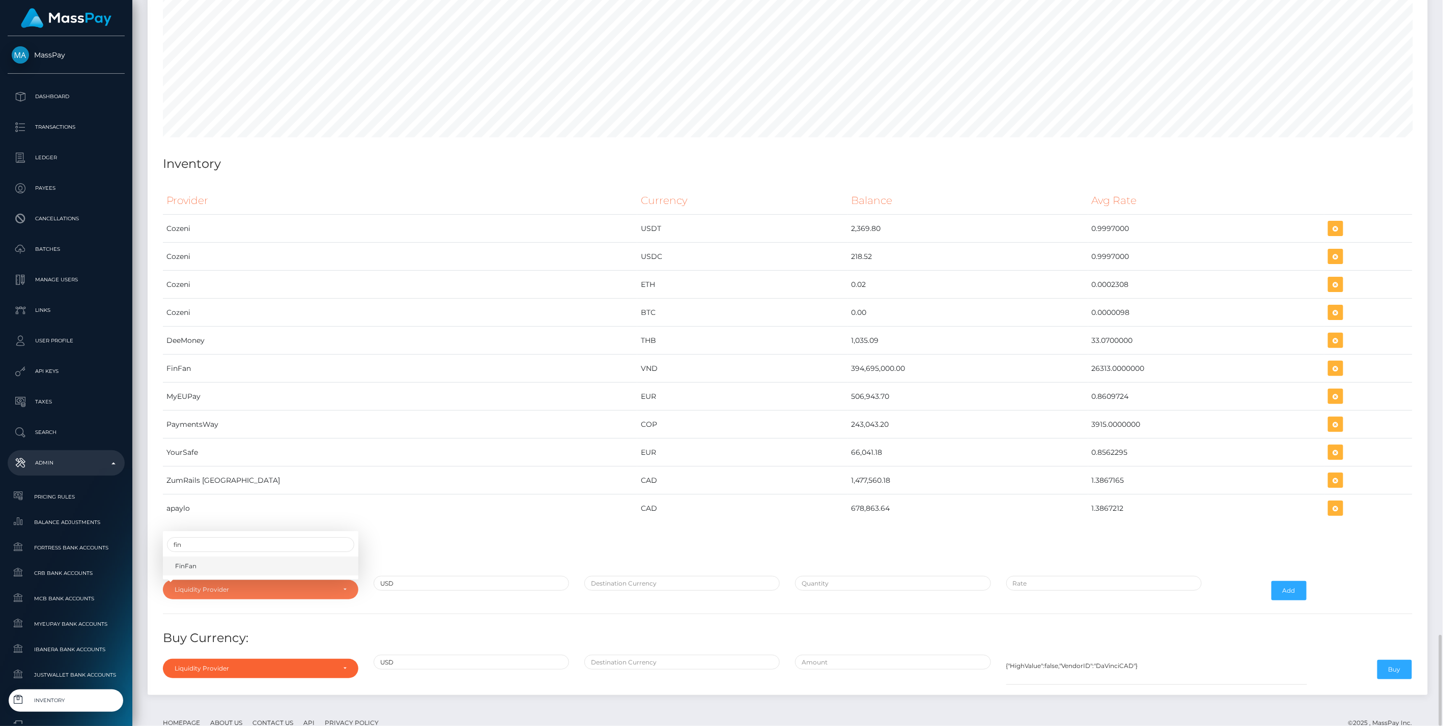
click at [280, 557] on link "FinFan" at bounding box center [260, 566] width 195 height 19
select select "FinFan"
click at [632, 576] on div at bounding box center [682, 591] width 211 height 30
click at [636, 576] on input "text" at bounding box center [681, 583] width 195 height 15
type input "VND"
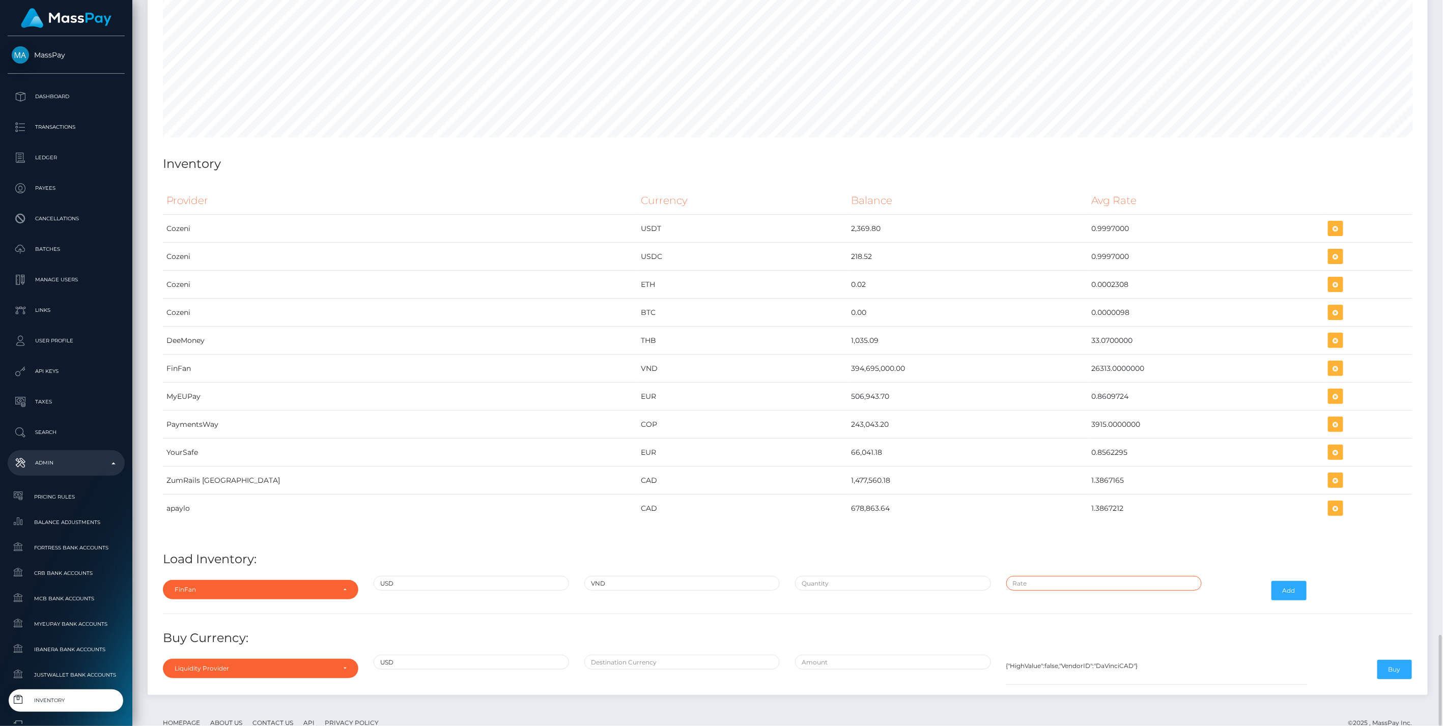
type input "$26,313.0000000"
click at [825, 576] on div at bounding box center [892, 591] width 211 height 30
click at [832, 576] on input "text" at bounding box center [892, 583] width 195 height 15
paste input "6,624.1975840"
type input "$6,624.1975840"
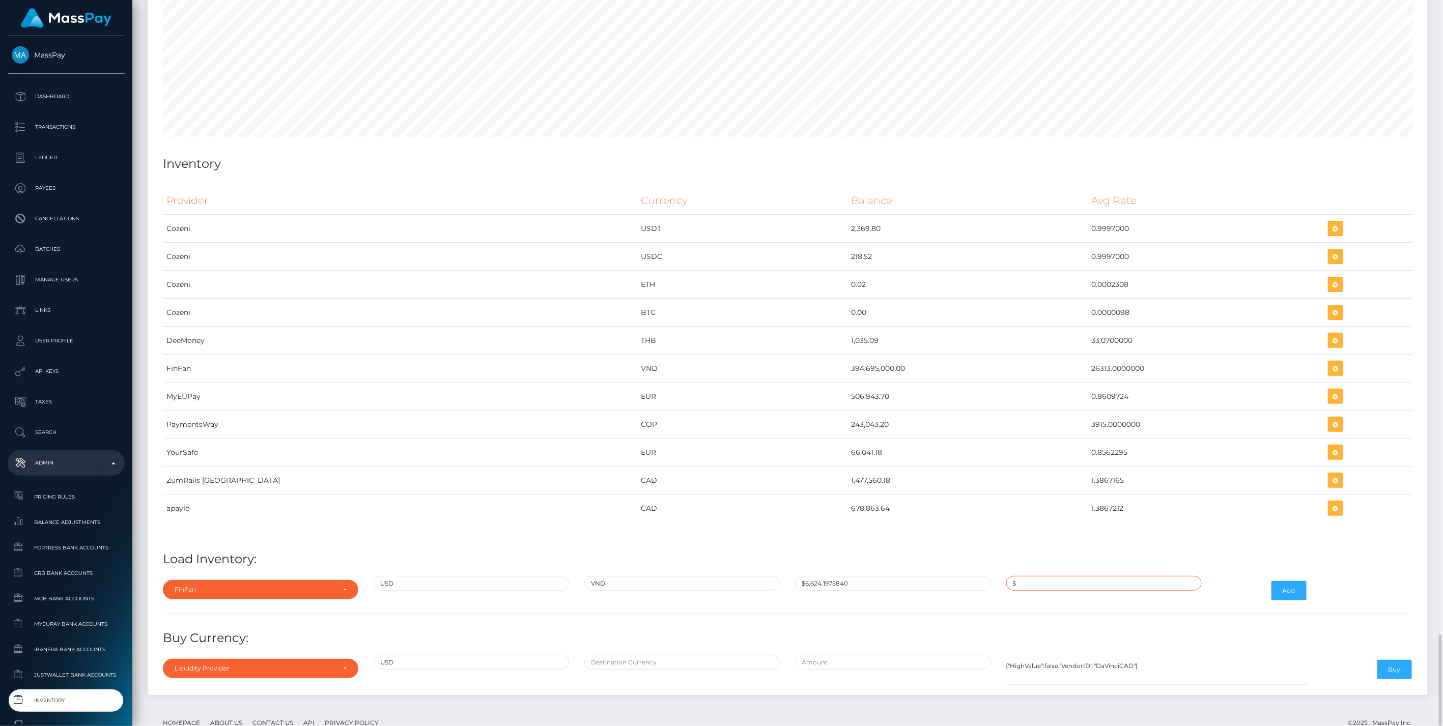
paste input "26,317.1081200"
type input "$26,317.1081200"
click at [1284, 581] on button "Add" at bounding box center [1288, 590] width 35 height 19
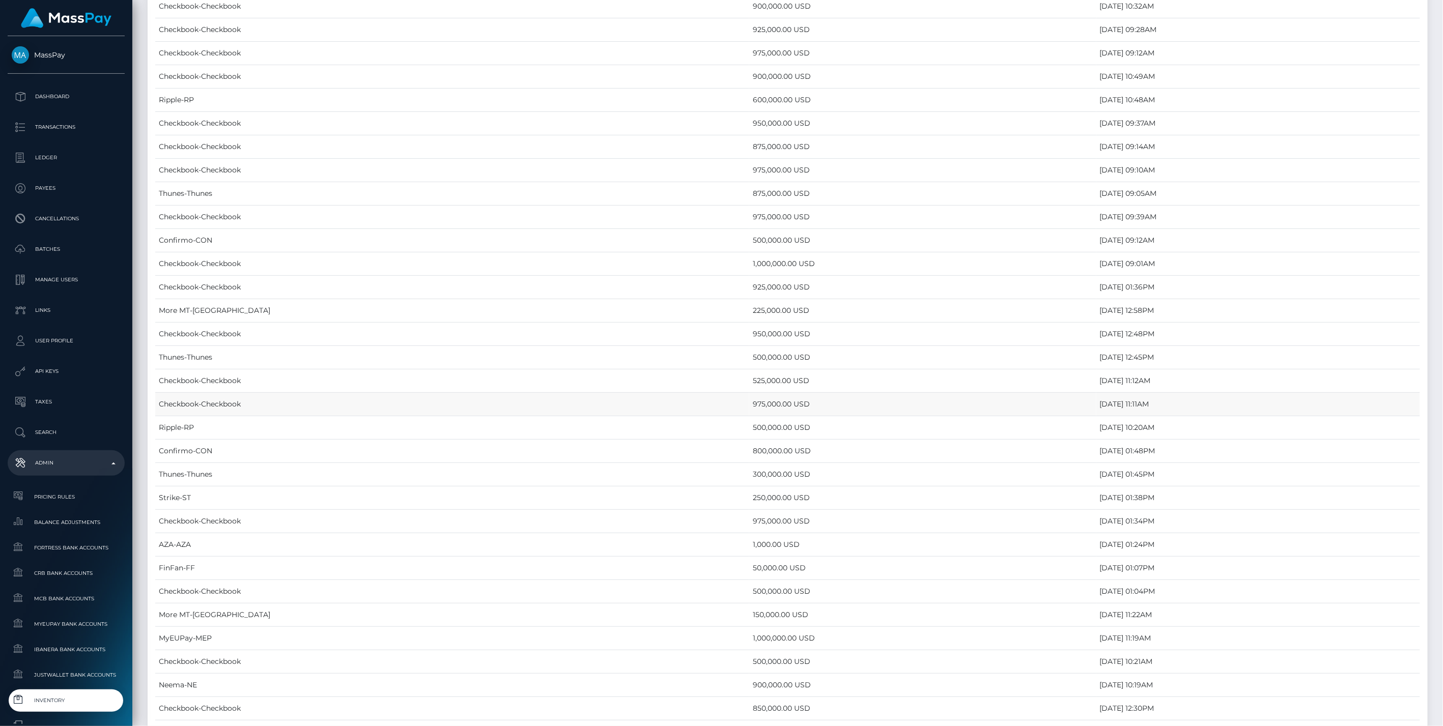
scroll to position [5051, 0]
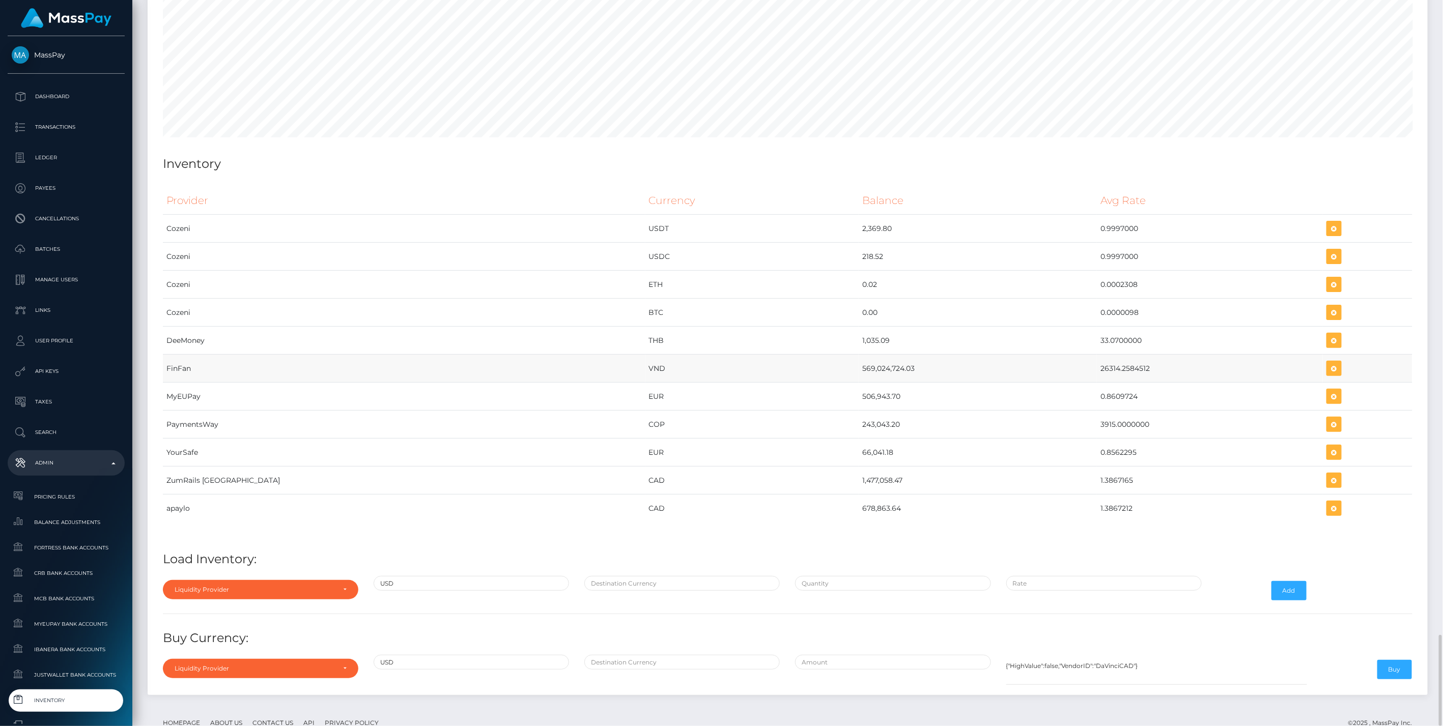
drag, startPoint x: 745, startPoint y: 338, endPoint x: 1088, endPoint y: 337, distance: 342.5
click at [1088, 355] on tr "FinFan VND 569,024,724.03 26314.2584512" at bounding box center [788, 369] width 1250 height 28
copy tr "569,024,724.03 26314.2584512"
click at [1328, 362] on icon "button" at bounding box center [1334, 368] width 12 height 13
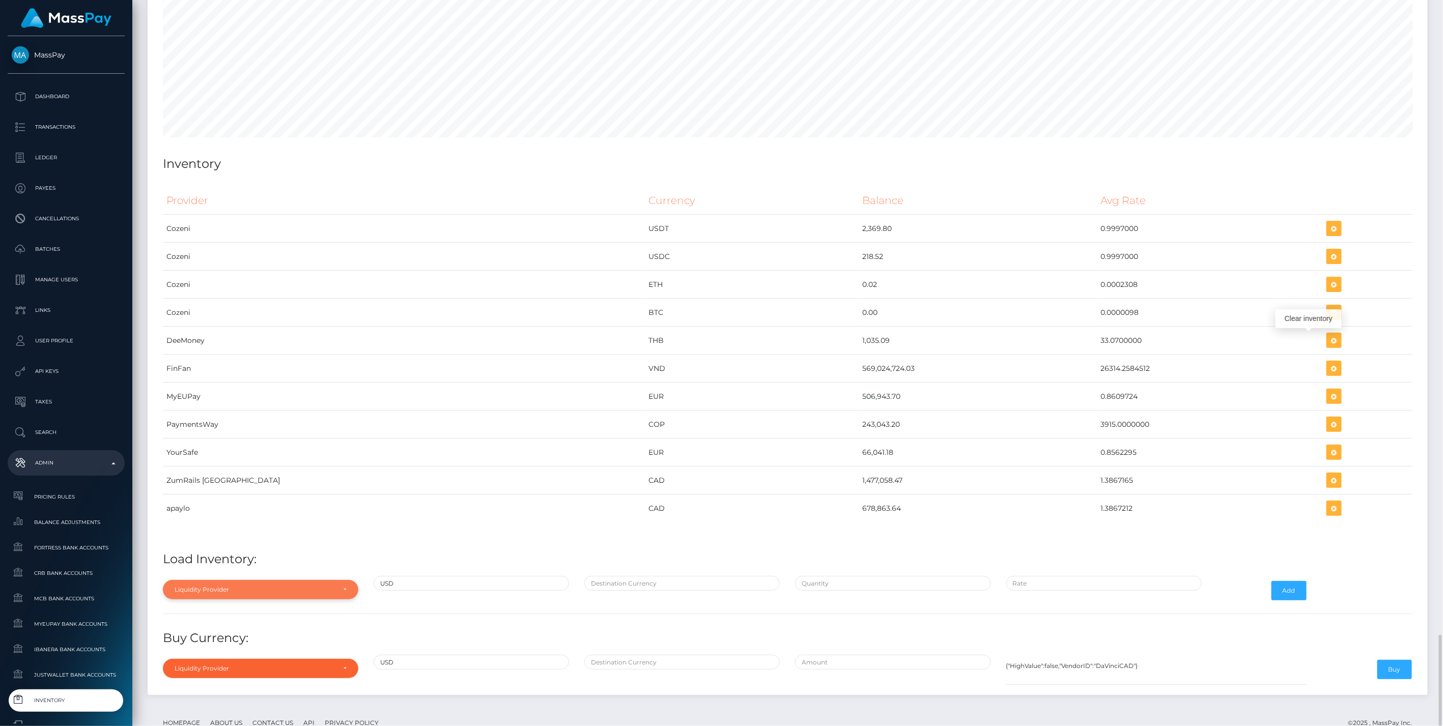
click at [211, 586] on div "Liquidity Provider" at bounding box center [255, 590] width 160 height 8
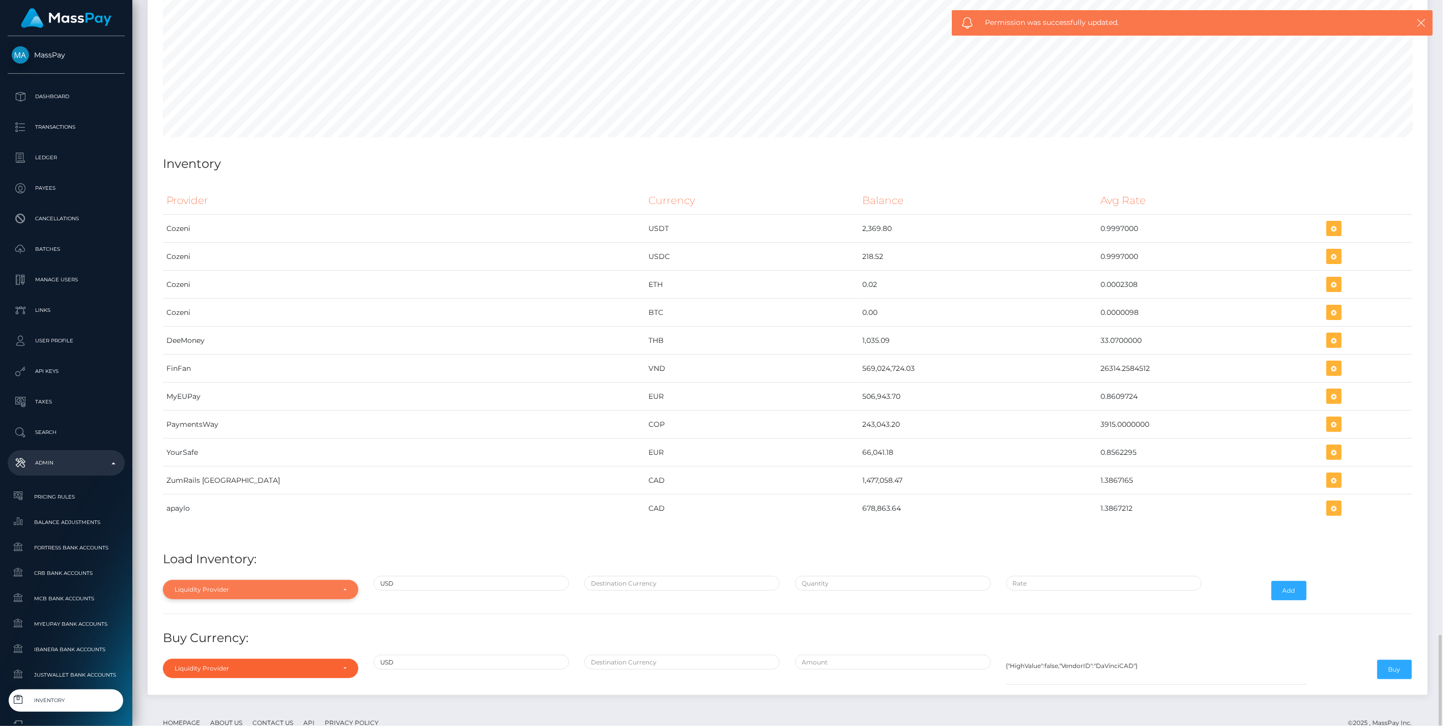
click at [286, 580] on div "Liquidity Provider" at bounding box center [260, 589] width 195 height 19
click at [235, 447] on li "Liquidity Provider" at bounding box center [260, 456] width 195 height 19
click at [235, 439] on td "YourSafe" at bounding box center [404, 453] width 482 height 28
drag, startPoint x: 251, startPoint y: 543, endPoint x: 255, endPoint y: 561, distance: 18.7
click at [252, 547] on div "Provider Currency Balance Avg Rate Cozeni USDT 2,369.80 Load Inventory:" at bounding box center [787, 434] width 1265 height 511
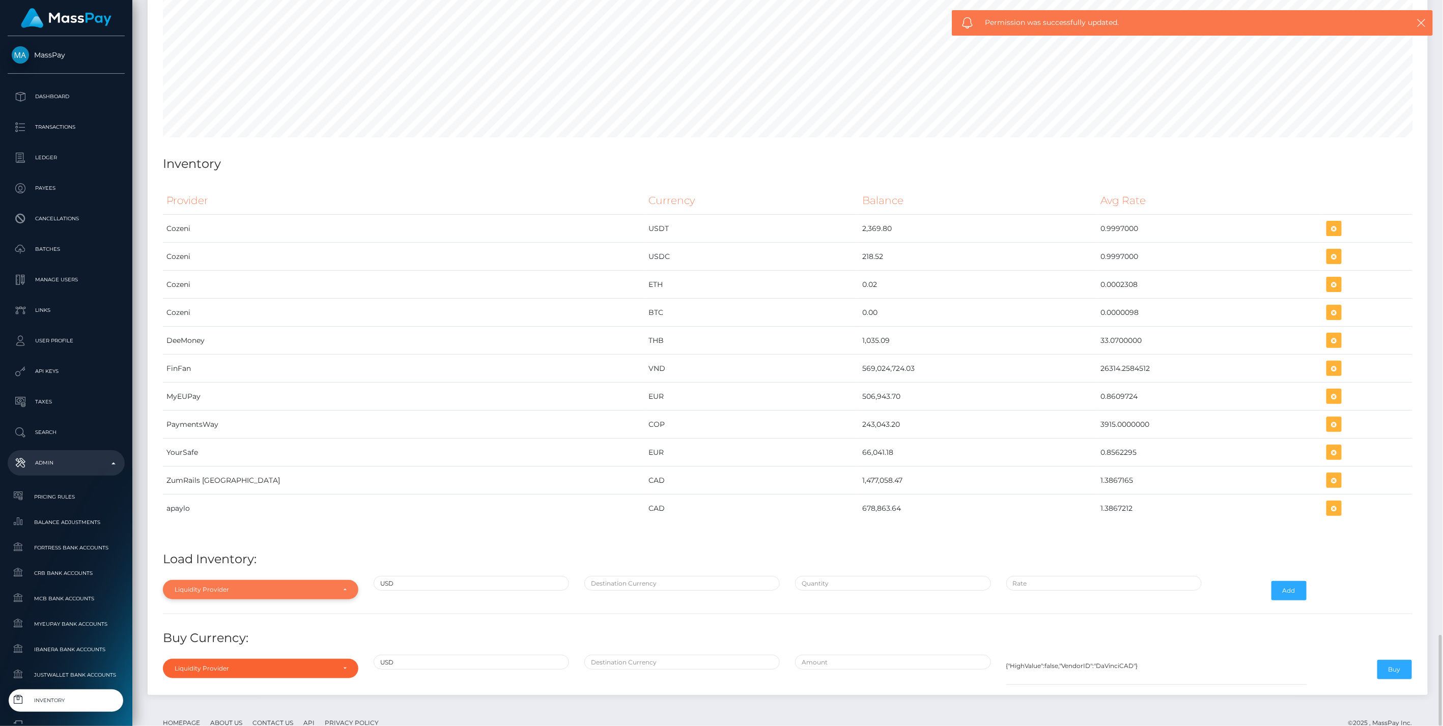
click at [255, 586] on div "Liquidity Provider" at bounding box center [255, 590] width 160 height 8
click at [221, 428] on input "Search" at bounding box center [260, 435] width 187 height 15
type input "fin"
click at [211, 557] on link "FinFan" at bounding box center [260, 566] width 195 height 19
select select "FinFan"
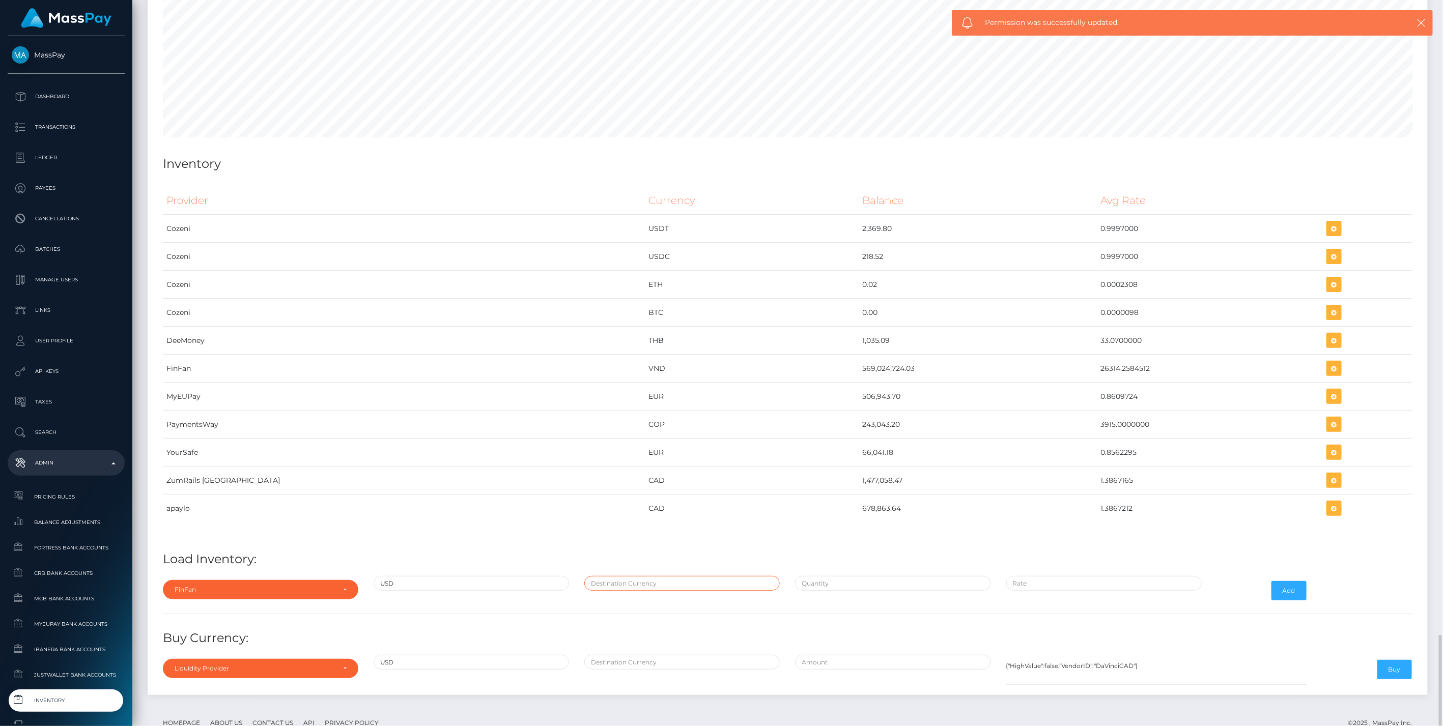
click at [606, 576] on input "text" at bounding box center [681, 583] width 195 height 15
type input "VND"
type input "$26,317.1081200"
click at [861, 576] on input "text" at bounding box center [892, 583] width 195 height 15
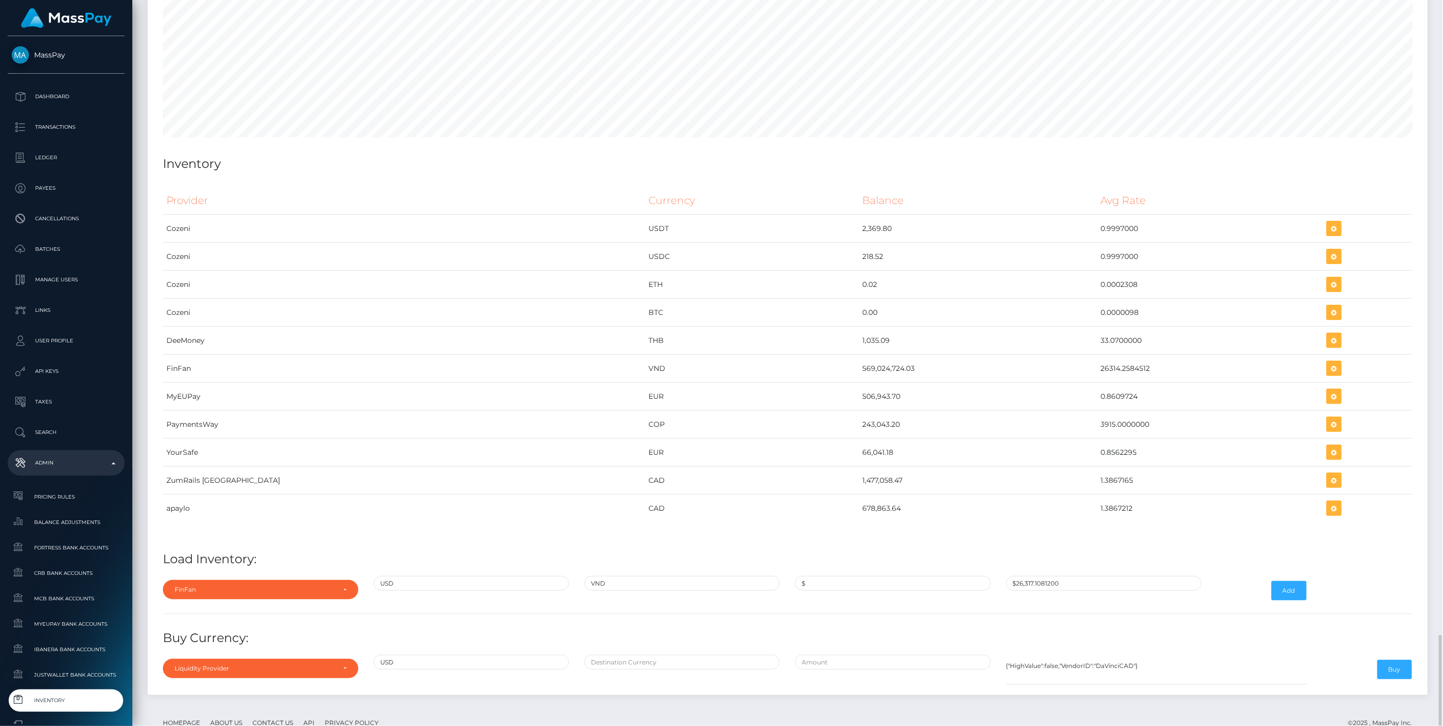
click at [874, 576] on div "$" at bounding box center [892, 591] width 211 height 30
click at [874, 576] on input "$" at bounding box center [892, 583] width 195 height 15
paste input "26,314.2584500"
type input "$26,314.2584500"
type input "$"
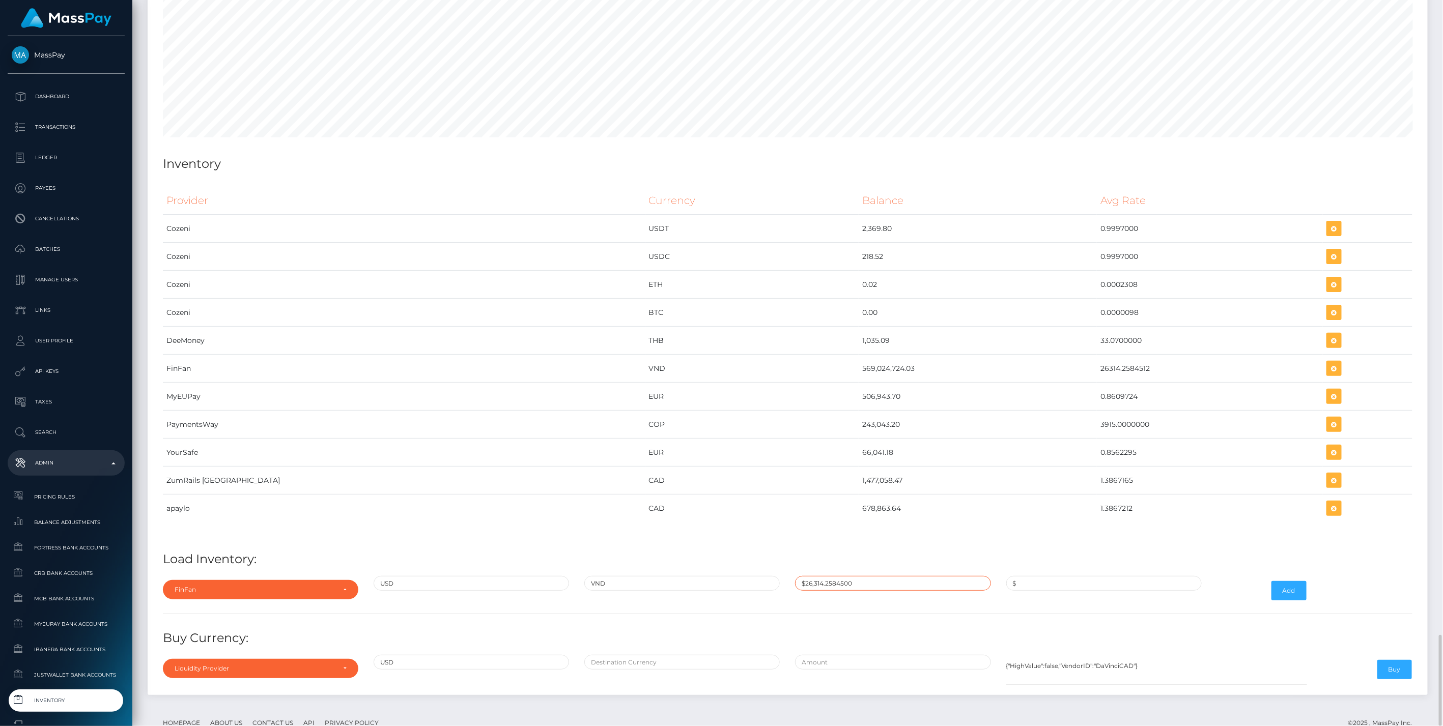
click at [855, 576] on input "$26,314.2584500" at bounding box center [892, 583] width 195 height 15
paste input "1,624.20000"
type input "$21,624.2000000"
paste input "26,314.2584500"
type input "$26,314.2584500"
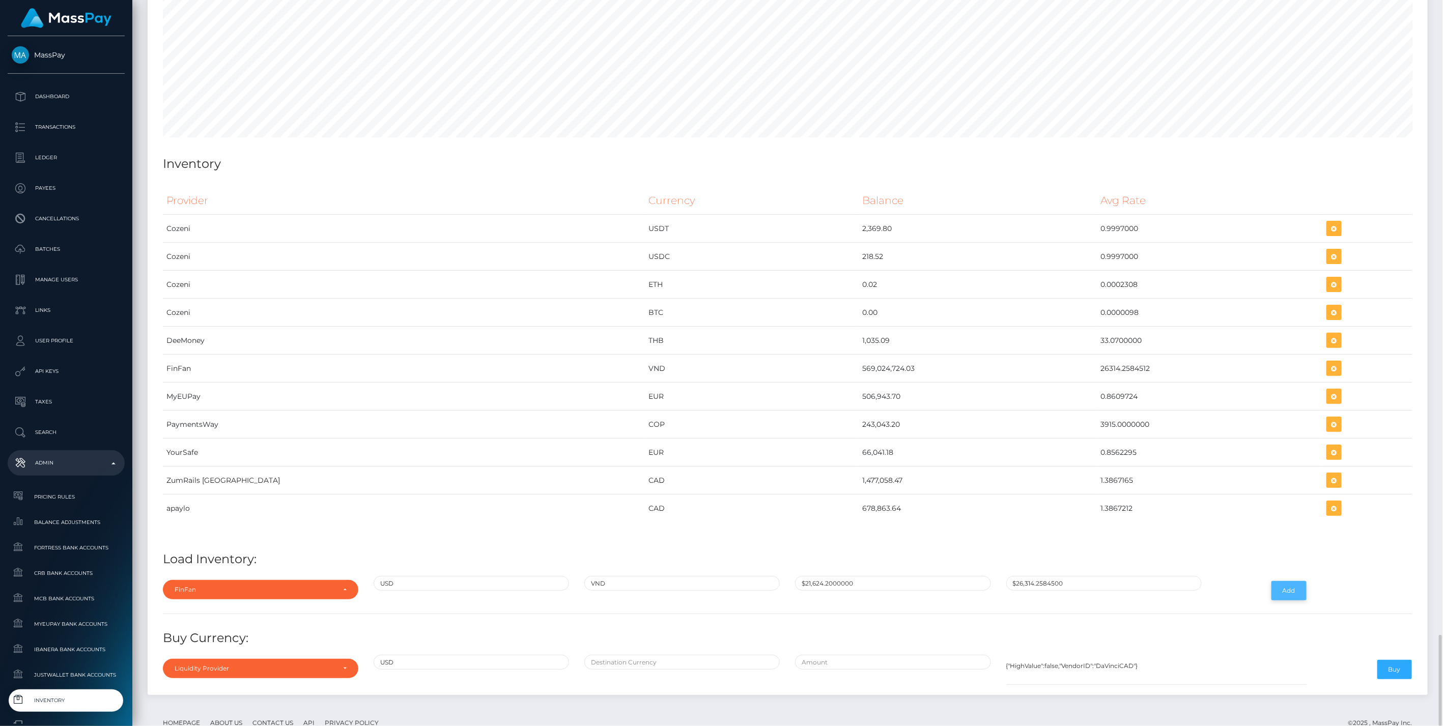
click at [1282, 581] on button "Add" at bounding box center [1288, 590] width 35 height 19
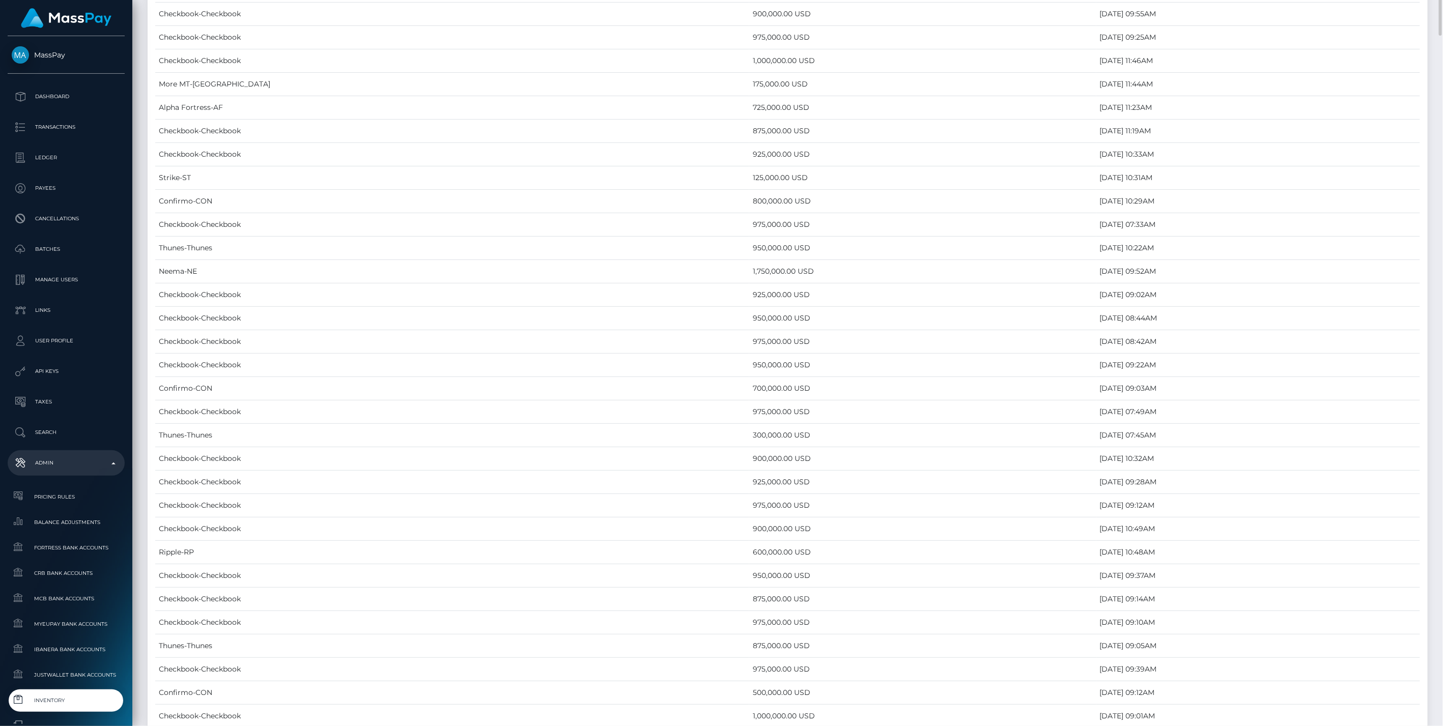
scroll to position [5051, 0]
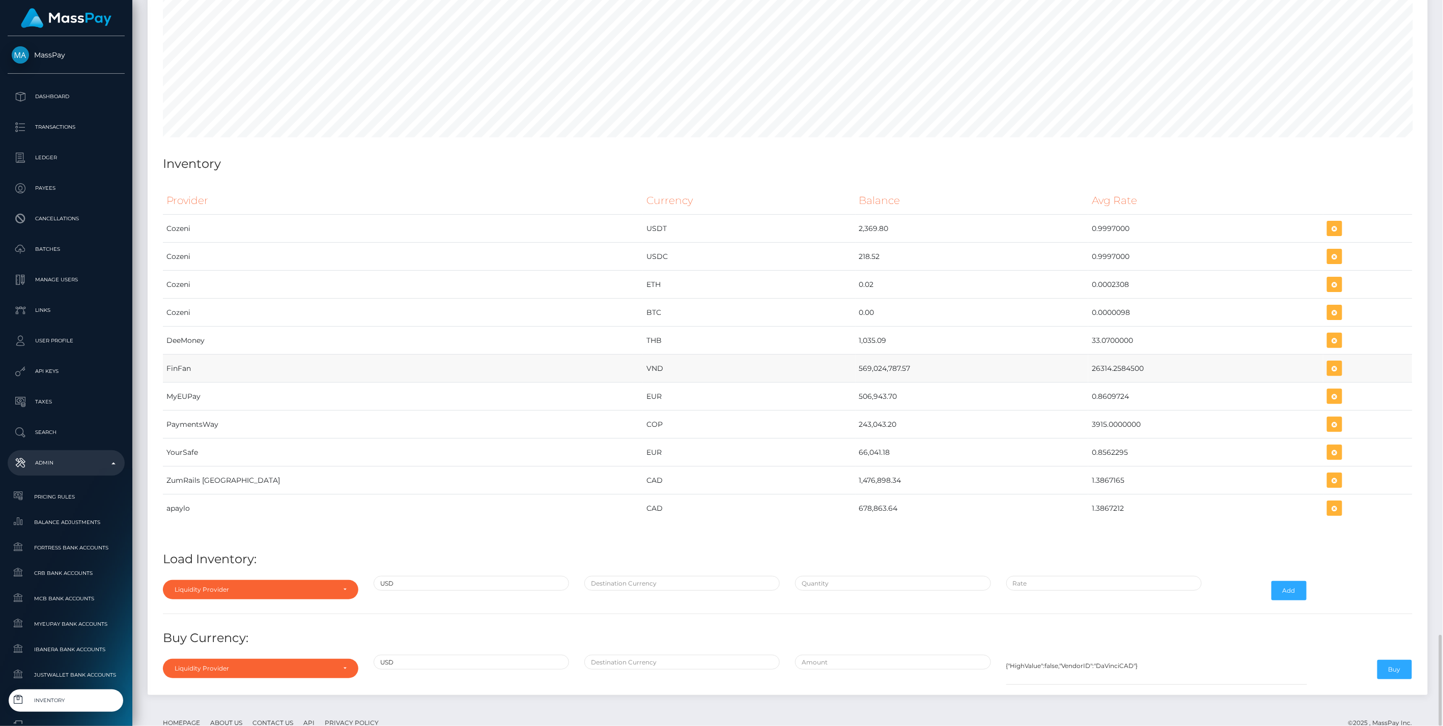
drag, startPoint x: 752, startPoint y: 338, endPoint x: 785, endPoint y: 337, distance: 33.1
click at [856, 355] on td "569,024,787.57" at bounding box center [972, 369] width 233 height 28
drag, startPoint x: 785, startPoint y: 337, endPoint x: 725, endPoint y: 350, distance: 61.3
click at [725, 355] on td "VND" at bounding box center [749, 369] width 213 height 28
drag, startPoint x: 736, startPoint y: 340, endPoint x: 1083, endPoint y: 343, distance: 346.6
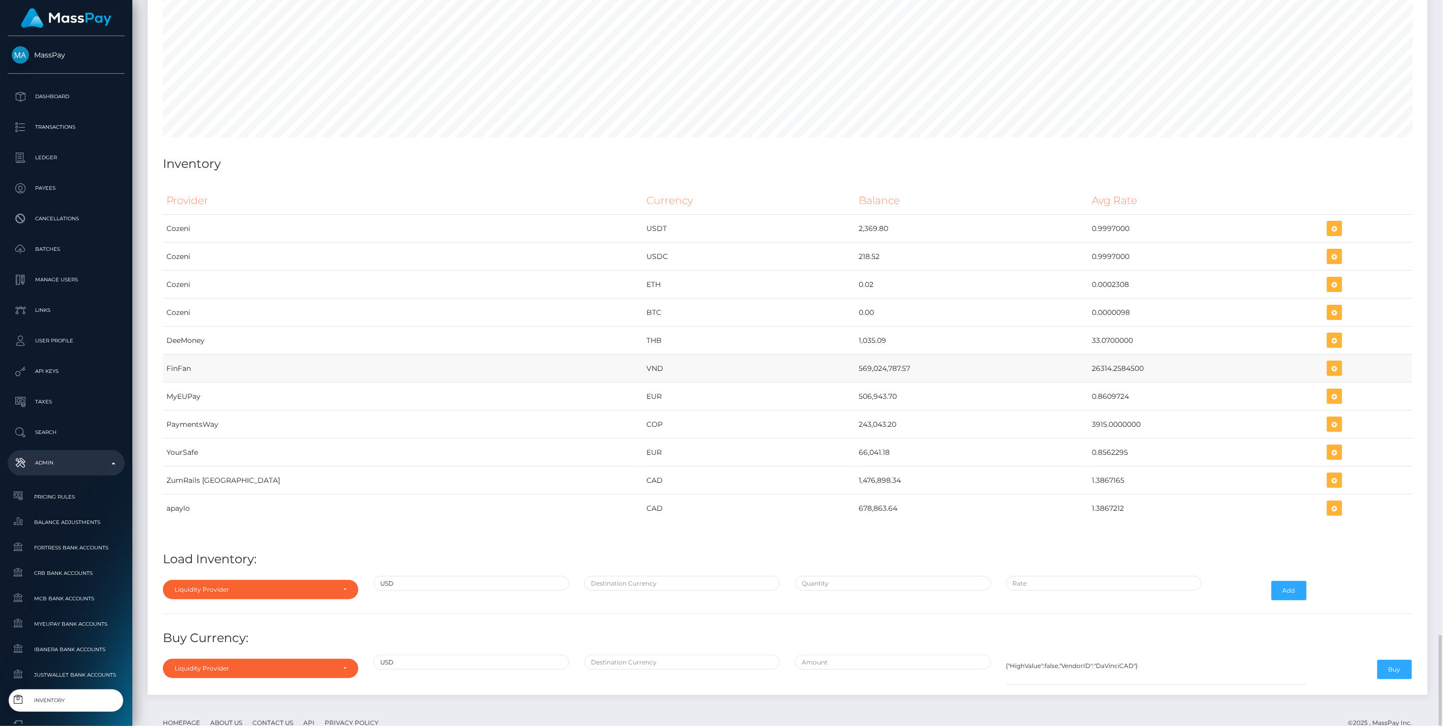
click at [1083, 355] on tr "FinFan VND 569,024,787.57 26314.2584500" at bounding box center [788, 369] width 1250 height 28
copy tr "569,024,787.57 26314.2584500"
click at [1328, 362] on icon "button" at bounding box center [1334, 368] width 12 height 13
click at [281, 586] on div "Liquidity Provider" at bounding box center [255, 590] width 160 height 8
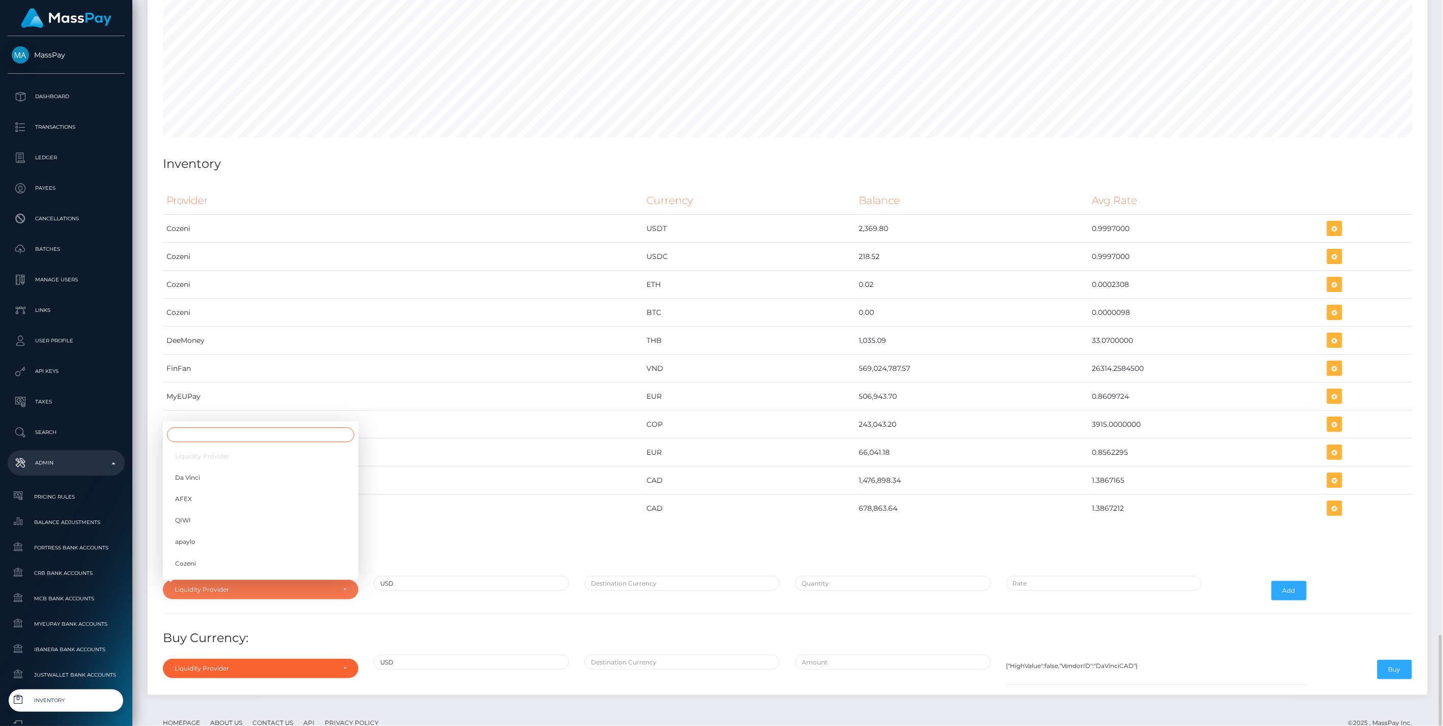
click at [225, 428] on input "Search" at bounding box center [260, 435] width 187 height 15
type input "fin"
click at [215, 557] on link "FinFan" at bounding box center [260, 566] width 195 height 19
select select "FinFan"
click at [630, 576] on input "text" at bounding box center [681, 583] width 195 height 15
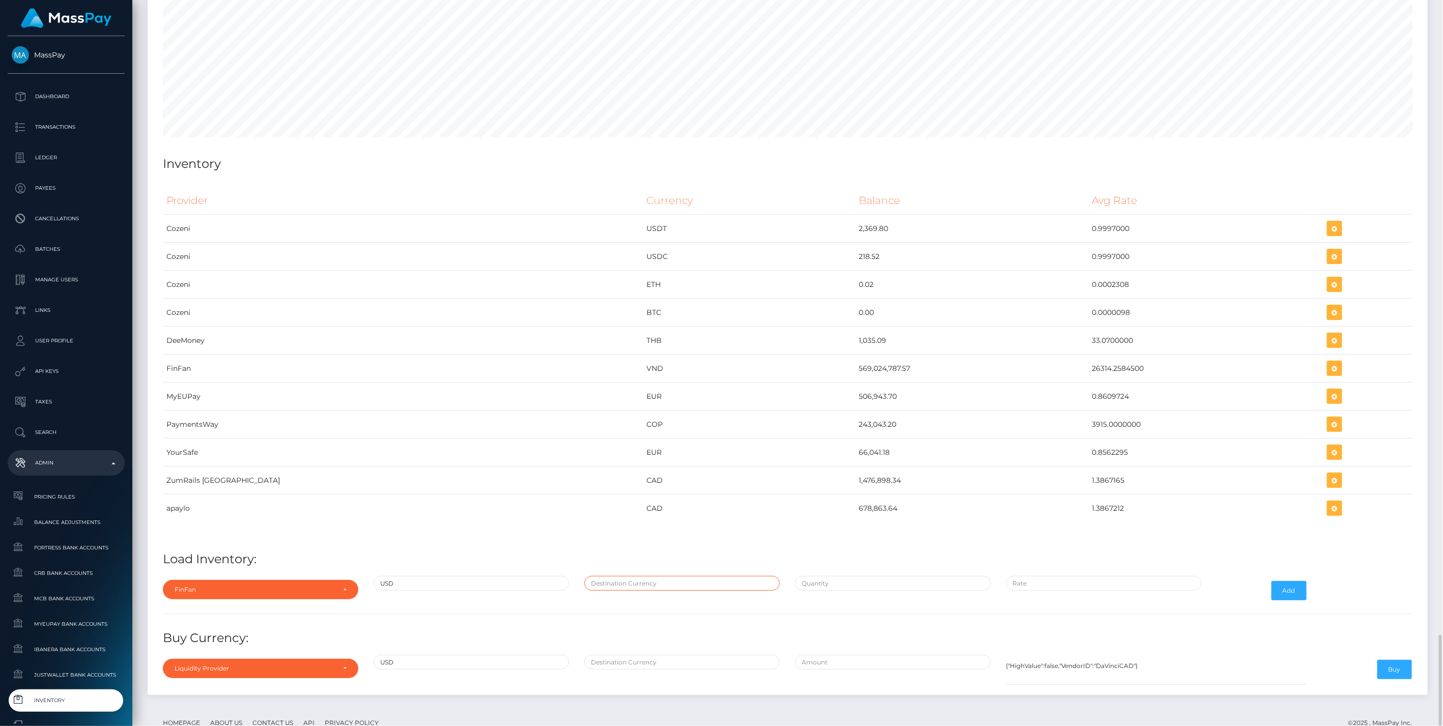
type input "VND"
type input "$26,314.2584500"
click at [833, 576] on input "text" at bounding box center [892, 583] width 195 height 15
type input "$"
click at [1086, 576] on div "$26,314.2584500" at bounding box center [1104, 591] width 211 height 30
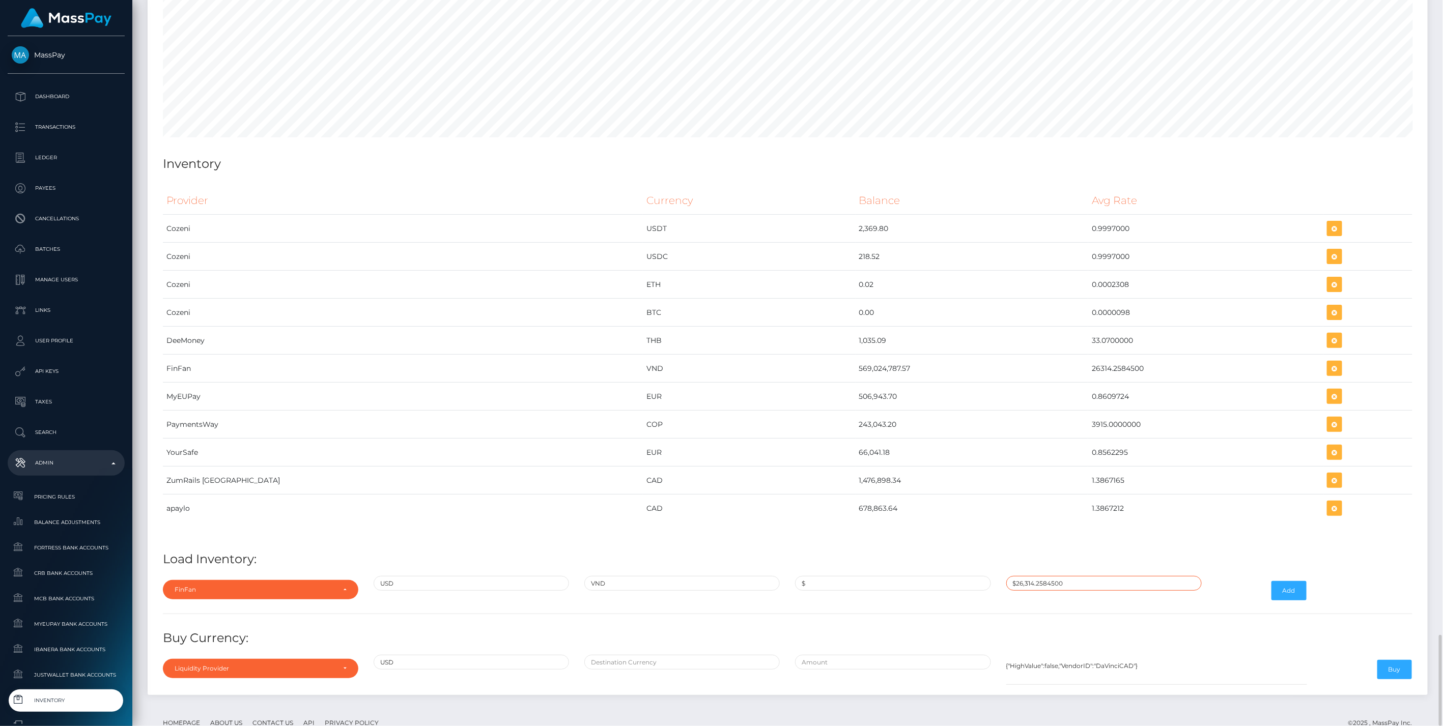
click at [1085, 576] on input "$26,314.2584500" at bounding box center [1103, 583] width 195 height 15
paste input "26,314.2584500"
type input "$26,314.2584500"
drag, startPoint x: 911, startPoint y: 571, endPoint x: 906, endPoint y: 562, distance: 9.6
click at [907, 576] on div "$" at bounding box center [892, 591] width 211 height 30
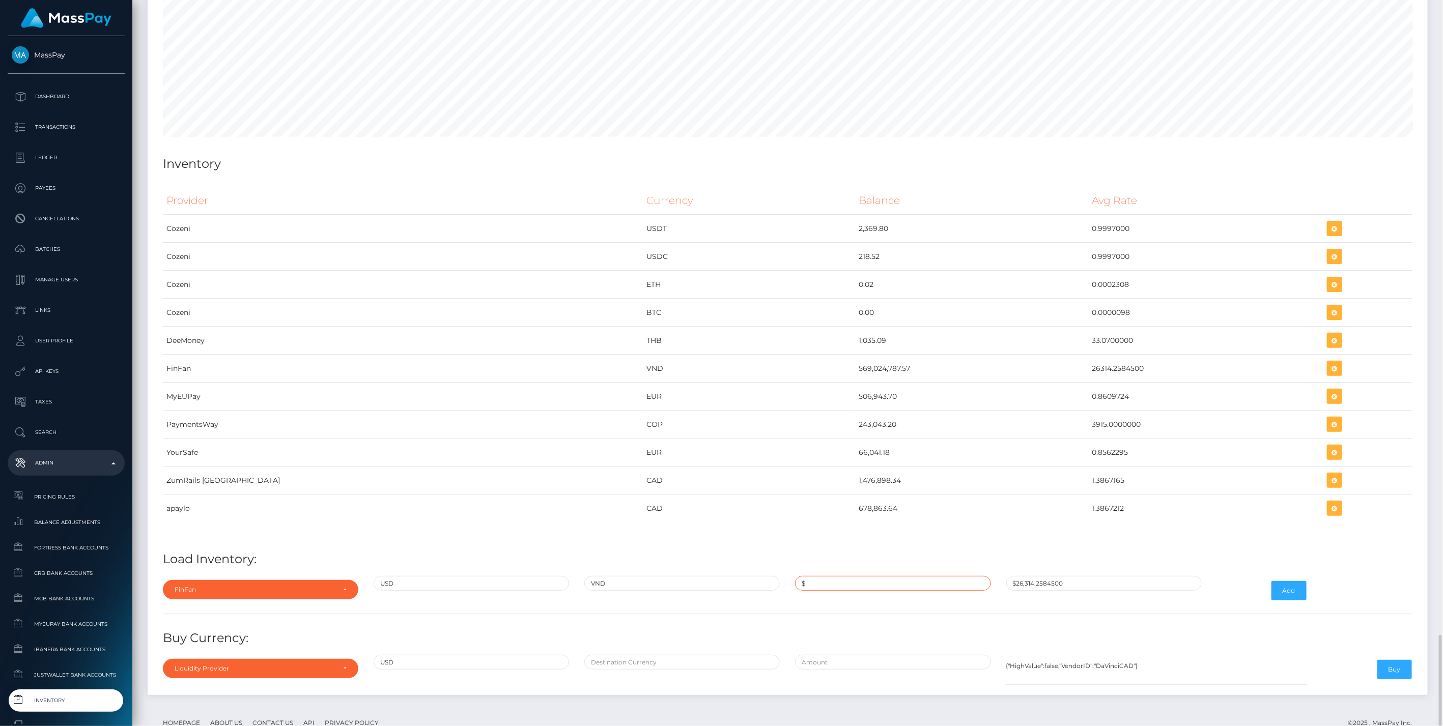
click at [905, 576] on input "$" at bounding box center [892, 583] width 195 height 15
paste input "21,624.2000000"
paste input "19758"
paste input "42"
type input "$21,624.1975842"
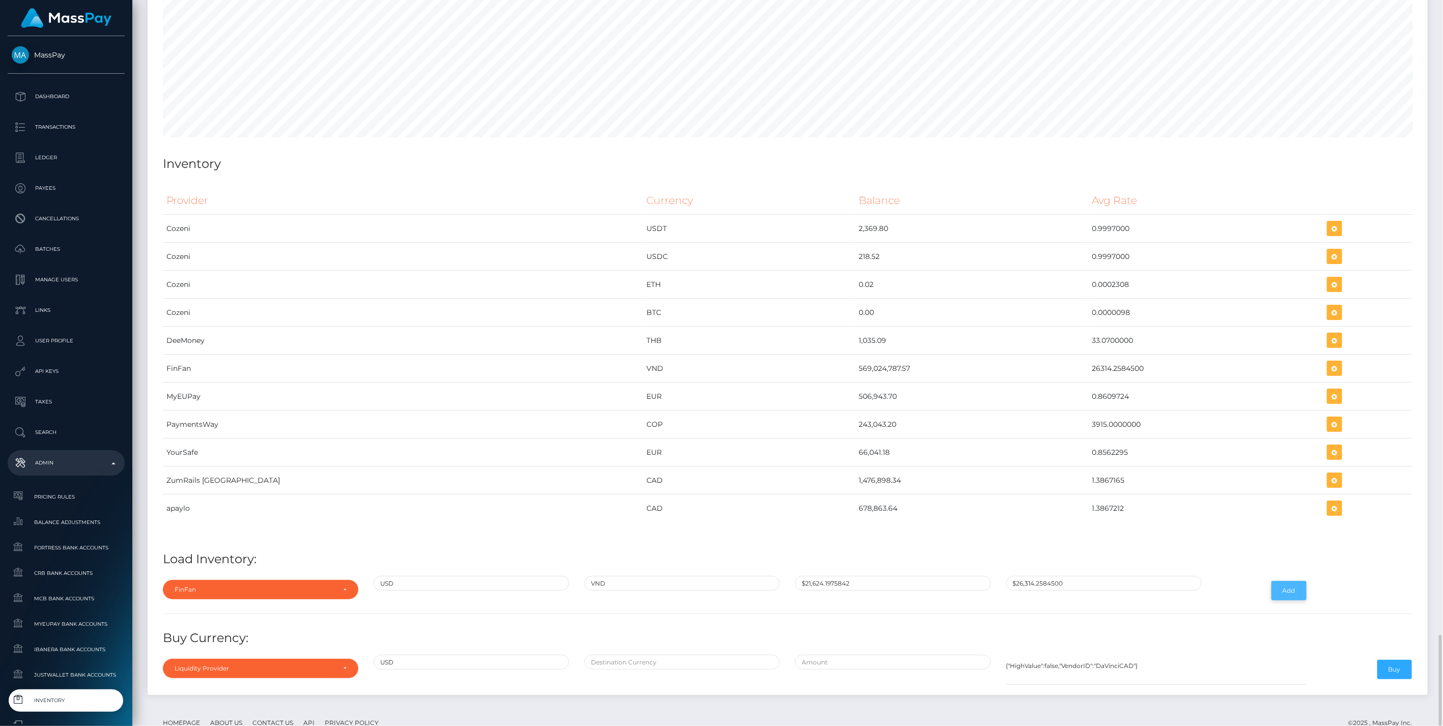
click at [1288, 581] on button "Add" at bounding box center [1288, 590] width 35 height 19
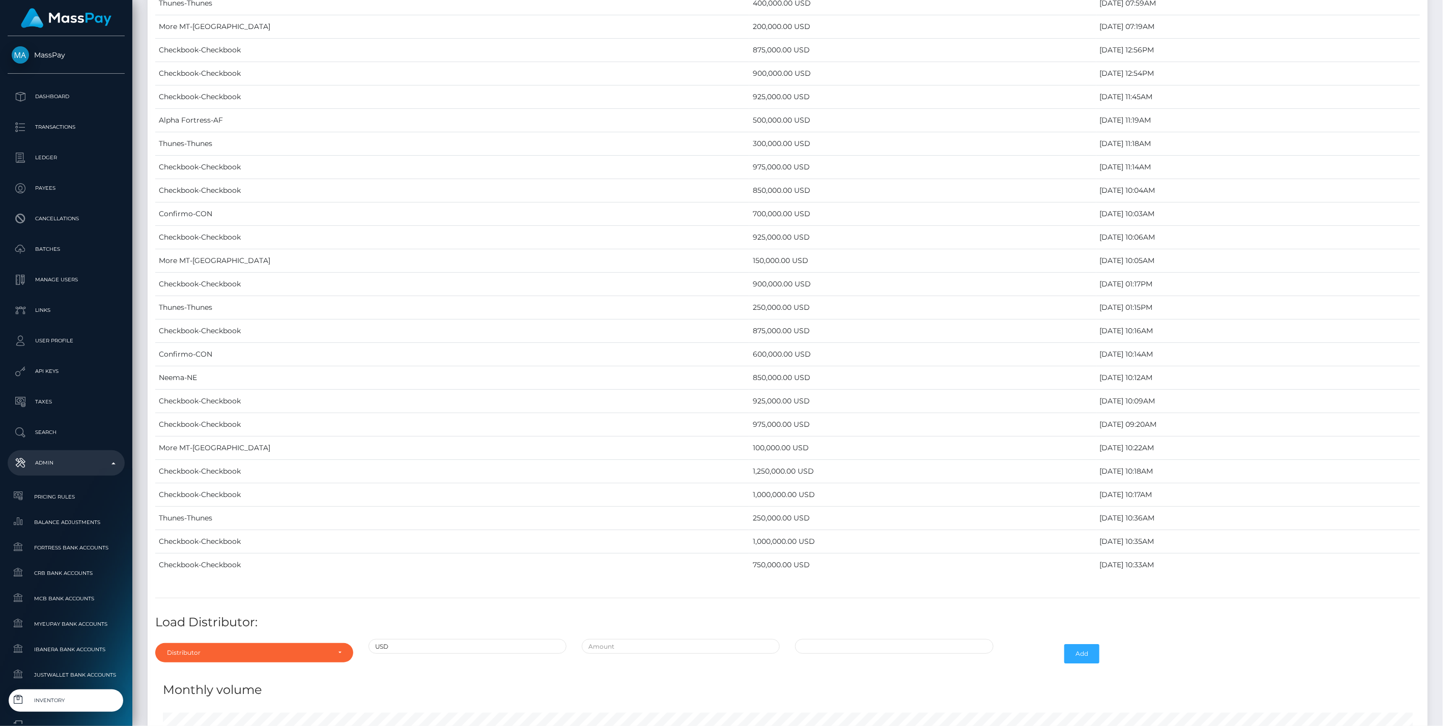
scroll to position [5051, 0]
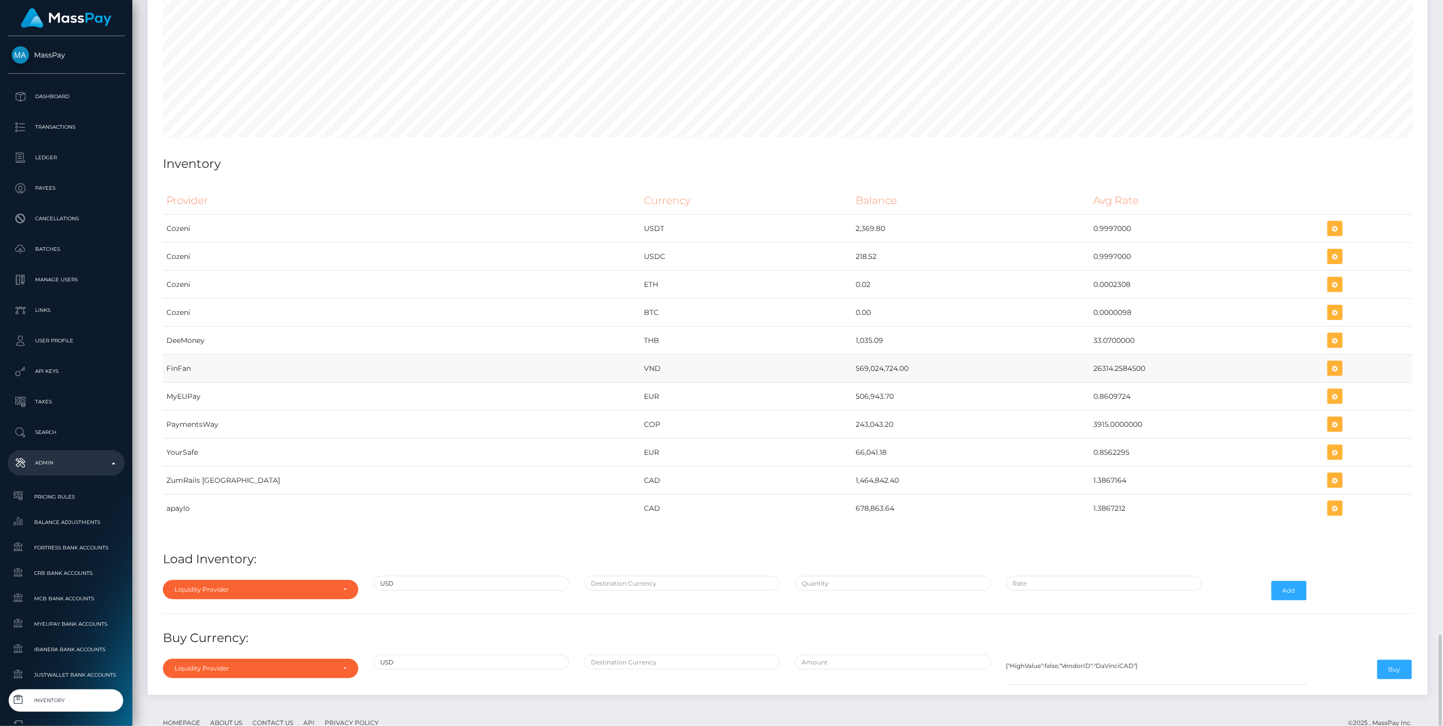
drag, startPoint x: 804, startPoint y: 336, endPoint x: 1085, endPoint y: 336, distance: 280.9
click at [1085, 355] on tr "FinFan VND 569,024,724.00 26314.2584500" at bounding box center [788, 369] width 1250 height 28
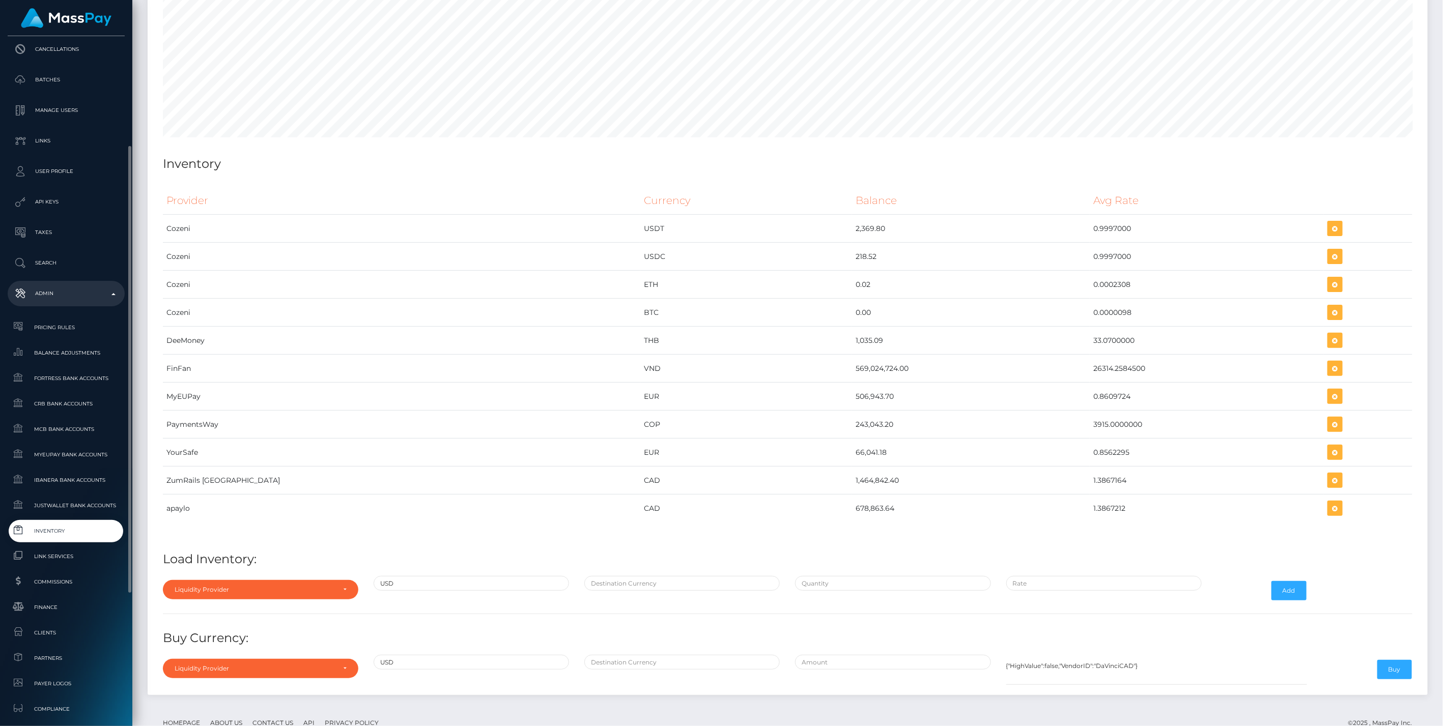
click at [63, 535] on span "Inventory" at bounding box center [66, 531] width 109 height 12
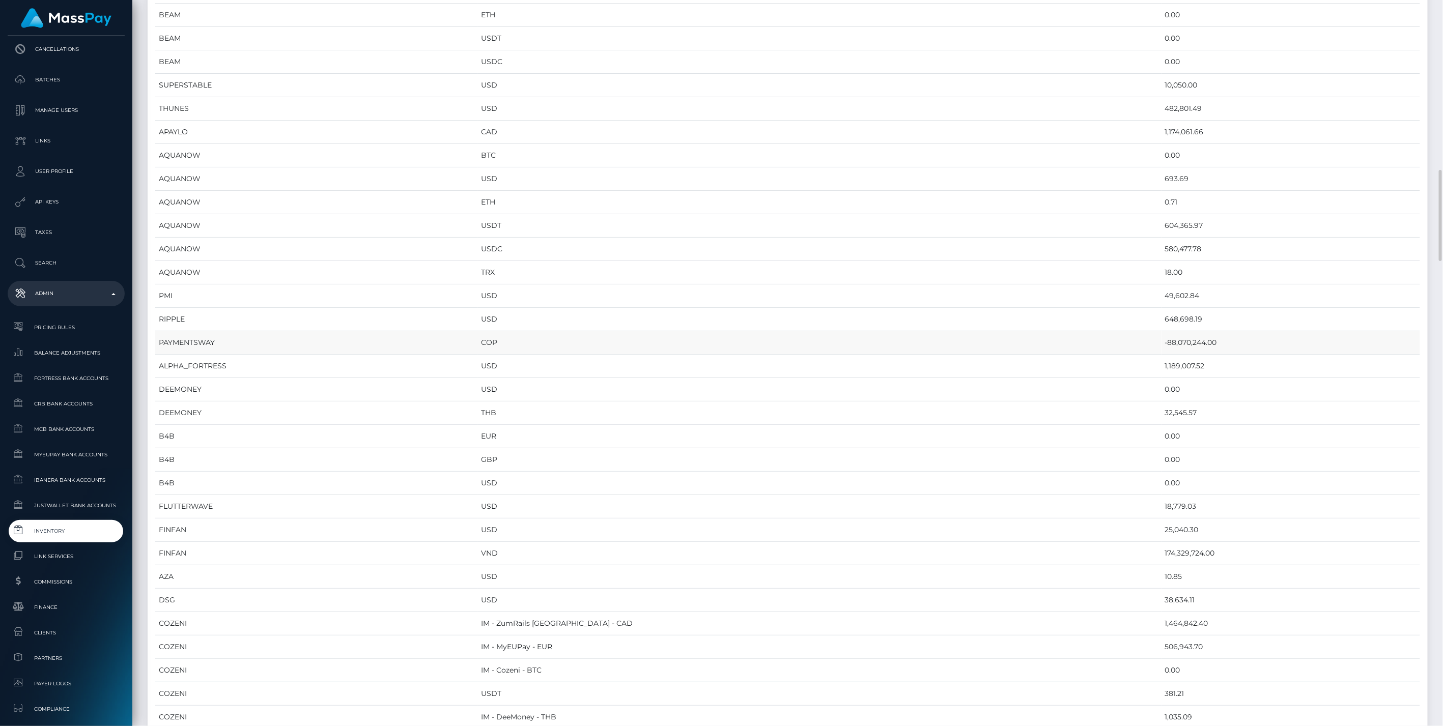
scroll to position [904, 0]
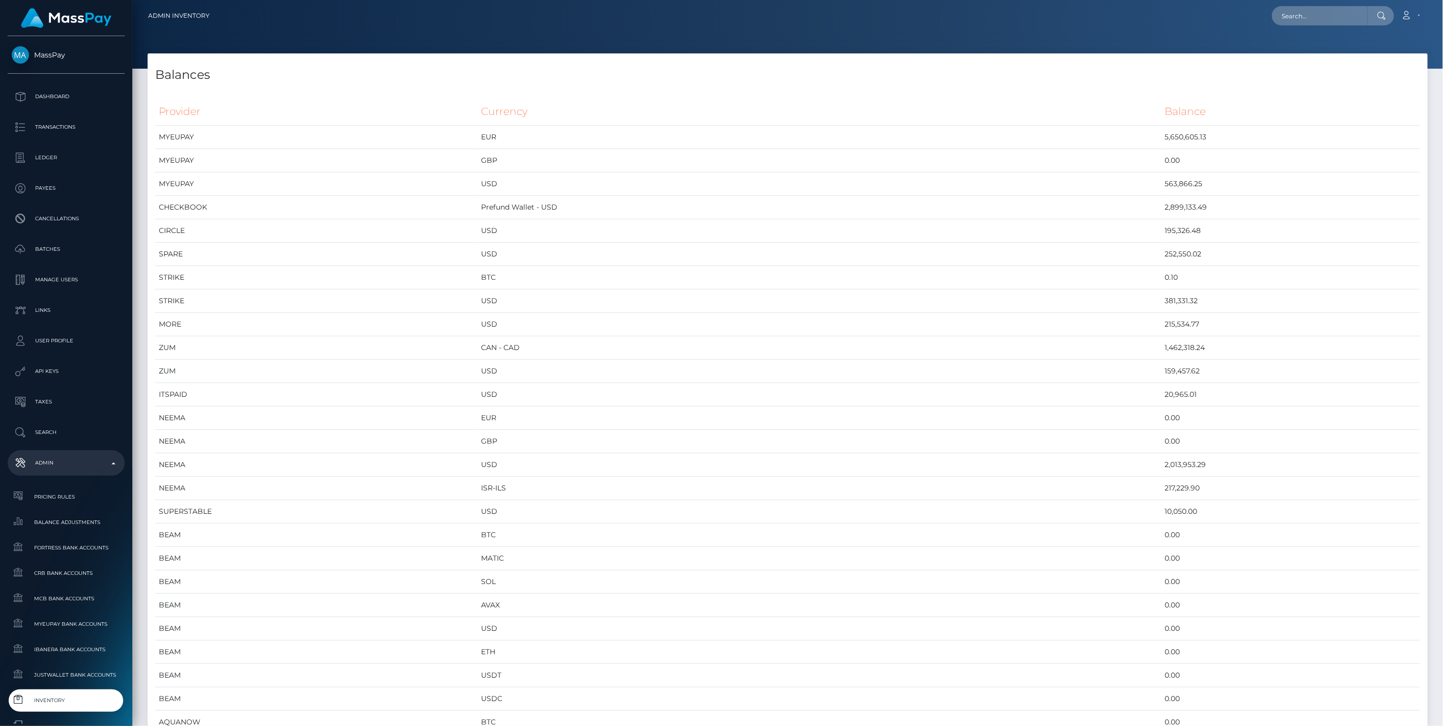
scroll to position [5664, 1280]
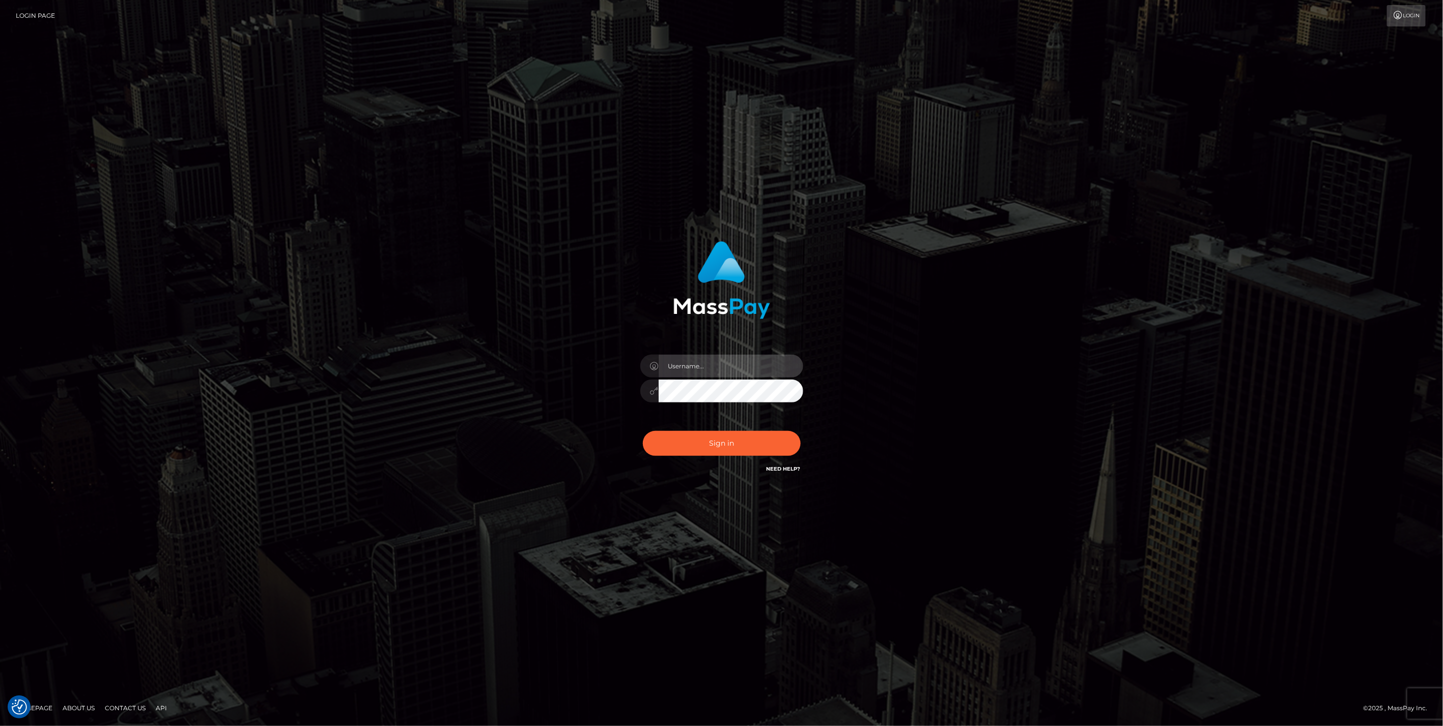
type input "bengreen"
